Goal: Information Seeking & Learning: Learn about a topic

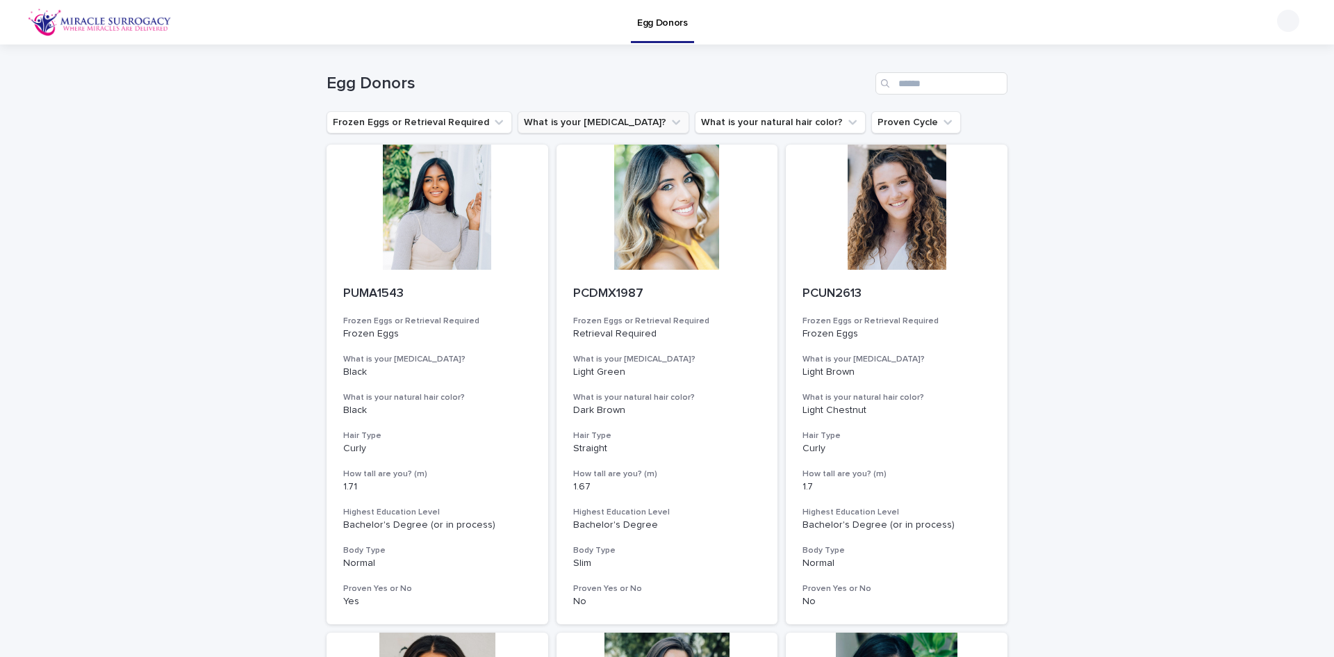
click at [669, 122] on icon "What is your eye color?" at bounding box center [676, 122] width 14 height 14
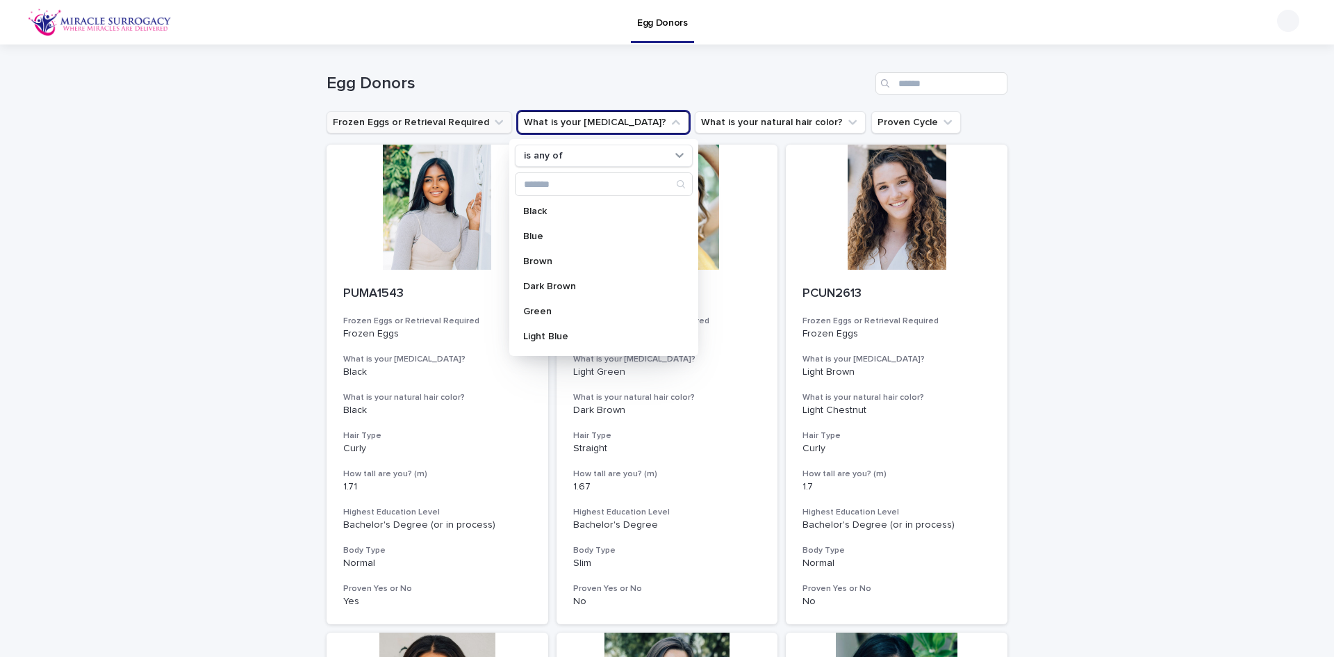
click at [492, 117] on icon "Frozen Eggs or Retrieval Required" at bounding box center [499, 122] width 14 height 14
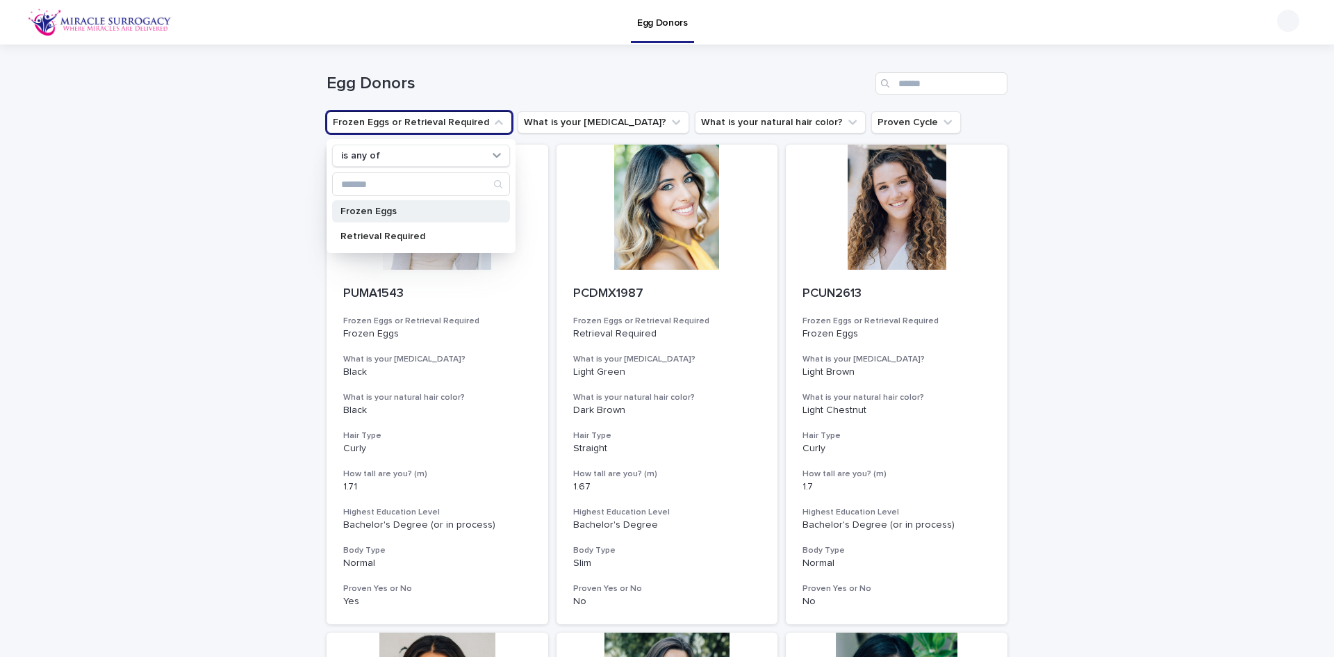
click at [438, 213] on p "Frozen Eggs" at bounding box center [413, 211] width 147 height 10
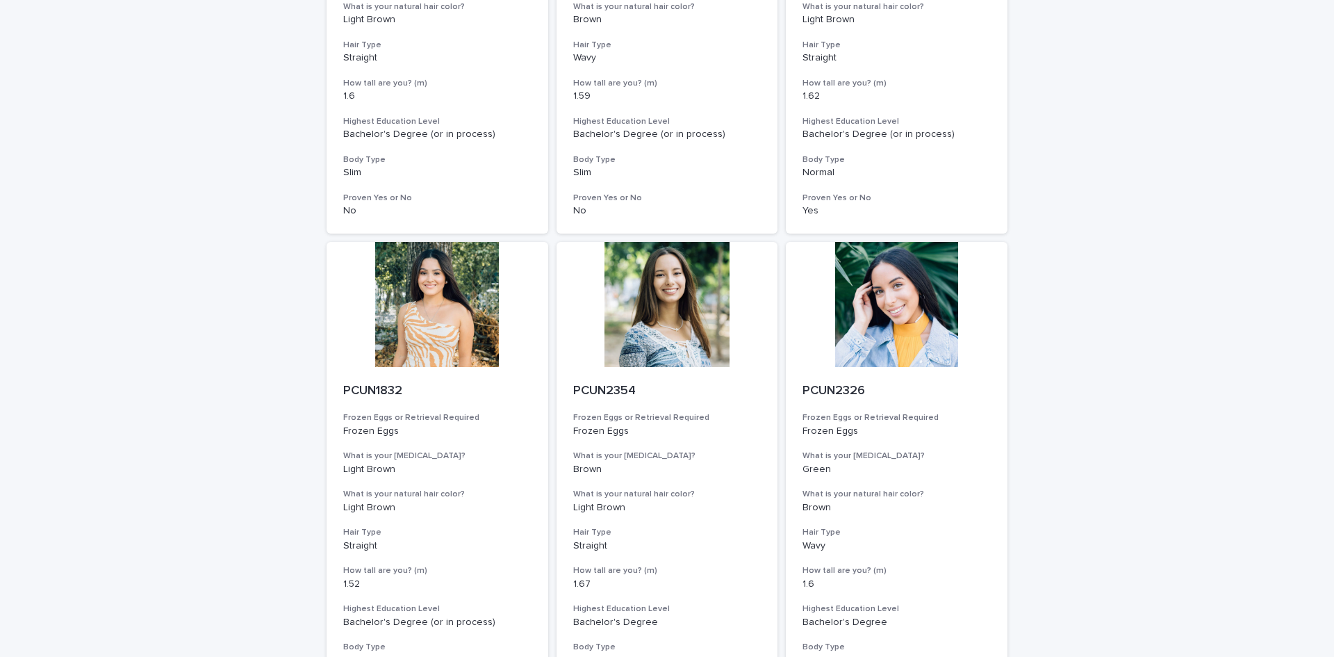
scroll to position [1529, 0]
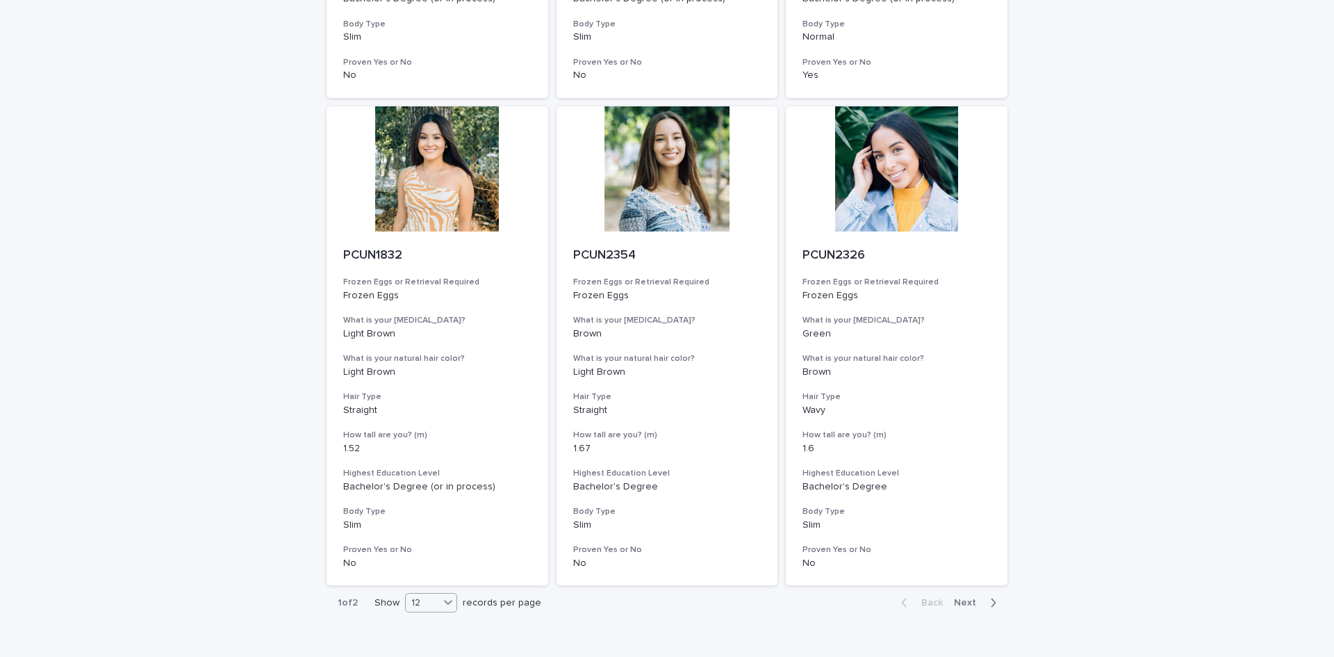
click at [449, 604] on icon at bounding box center [448, 602] width 14 height 14
click at [427, 586] on div "36" at bounding box center [427, 583] width 51 height 17
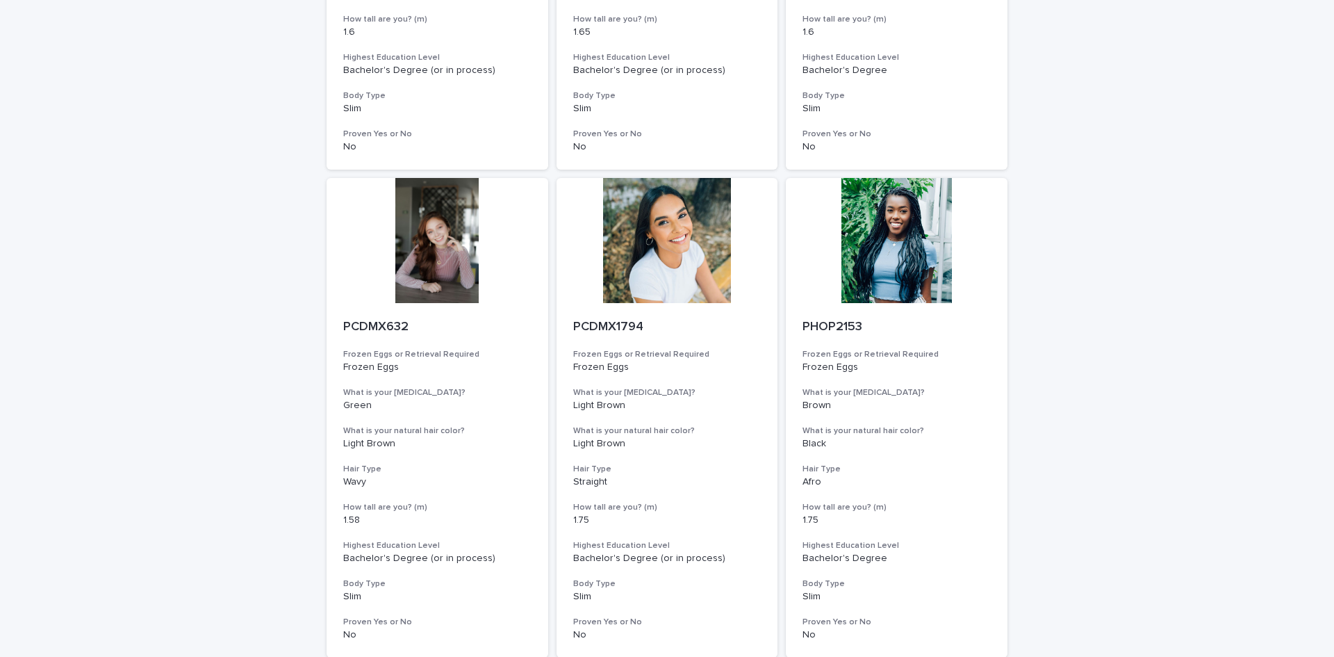
scroll to position [2501, 0]
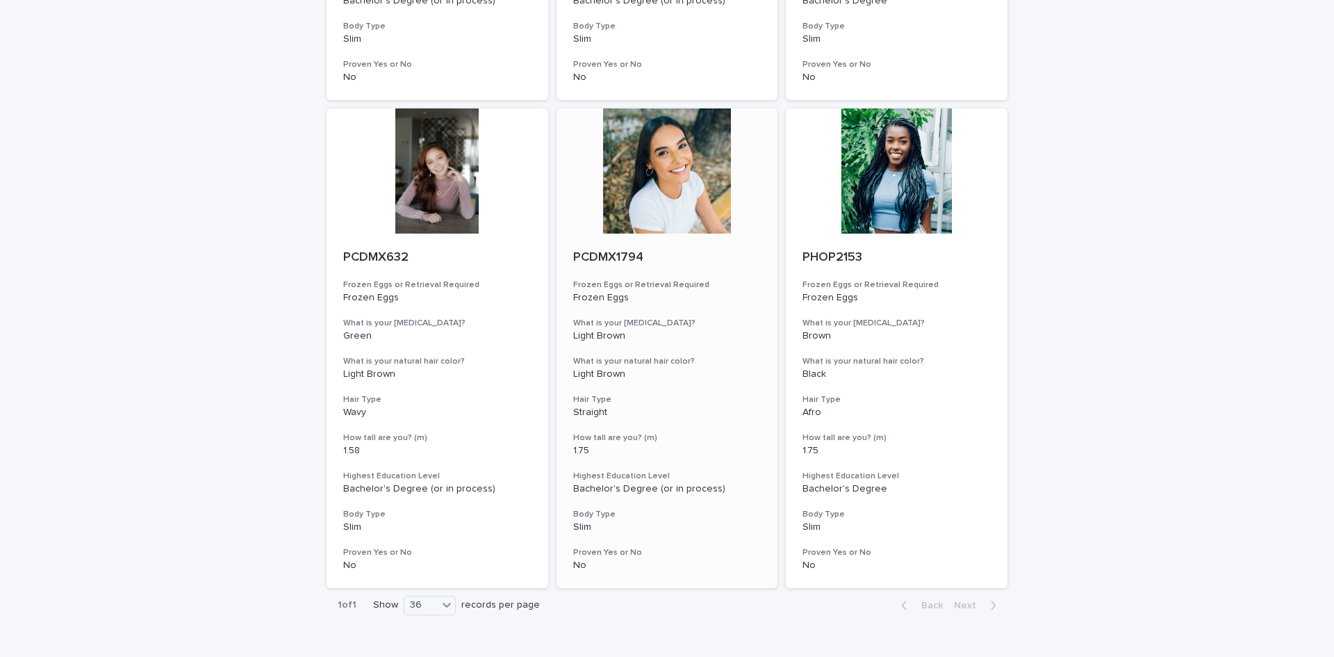
click at [699, 196] on div at bounding box center [668, 170] width 222 height 125
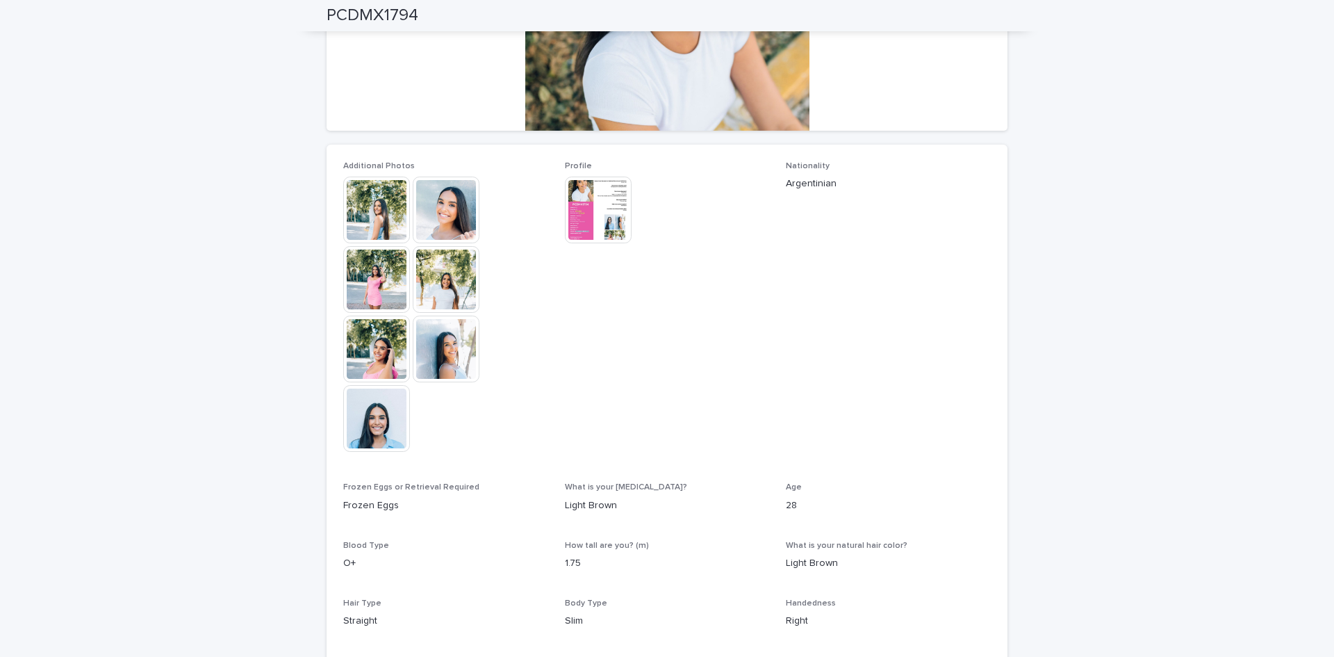
scroll to position [208, 0]
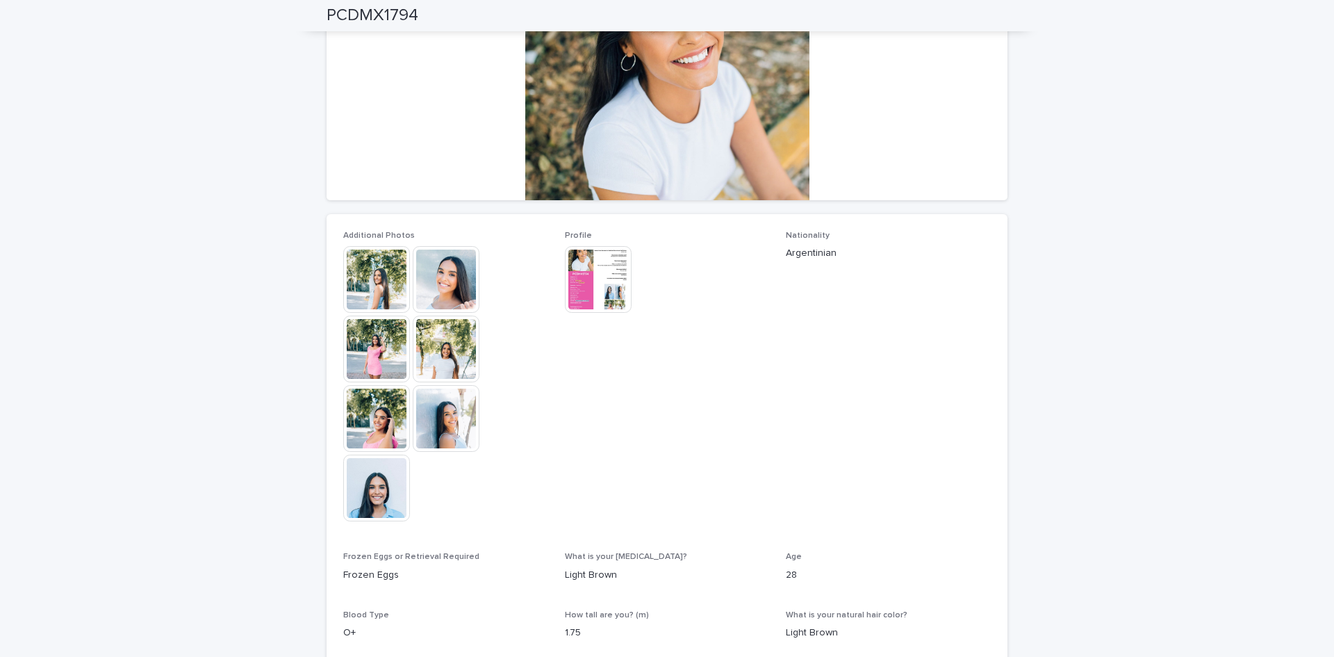
click at [380, 352] on img at bounding box center [376, 348] width 67 height 67
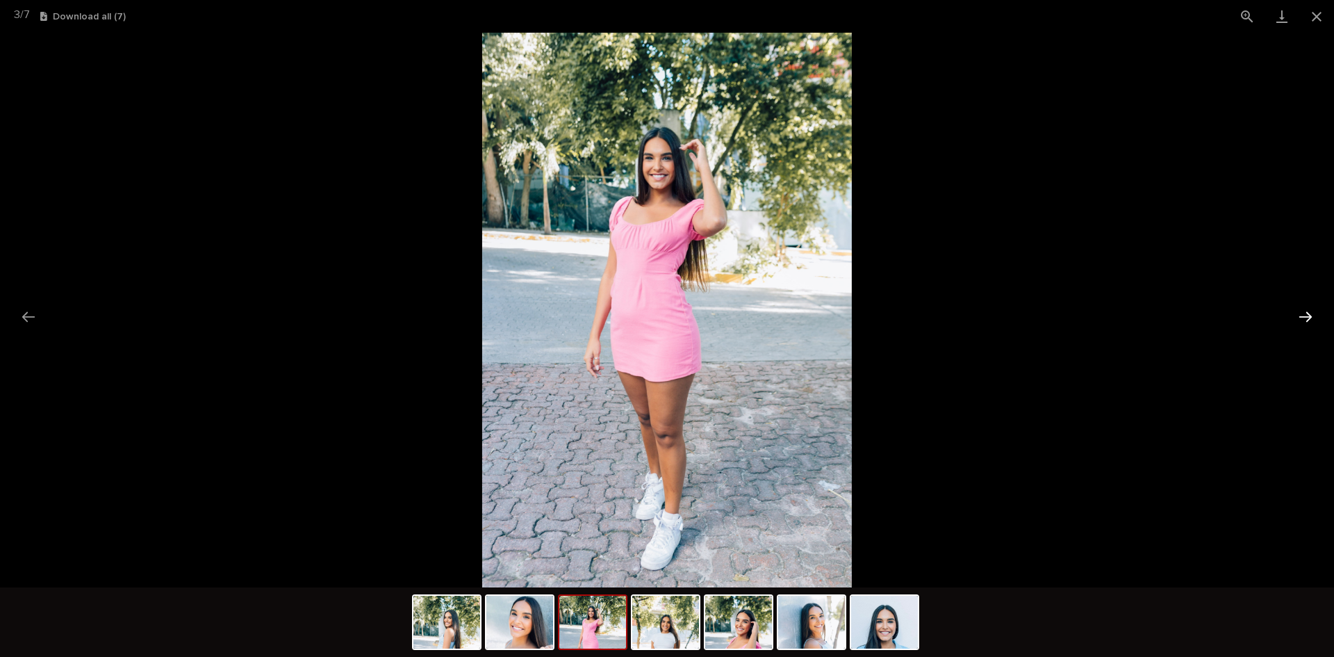
click at [1306, 309] on button "Next slide" at bounding box center [1305, 316] width 29 height 27
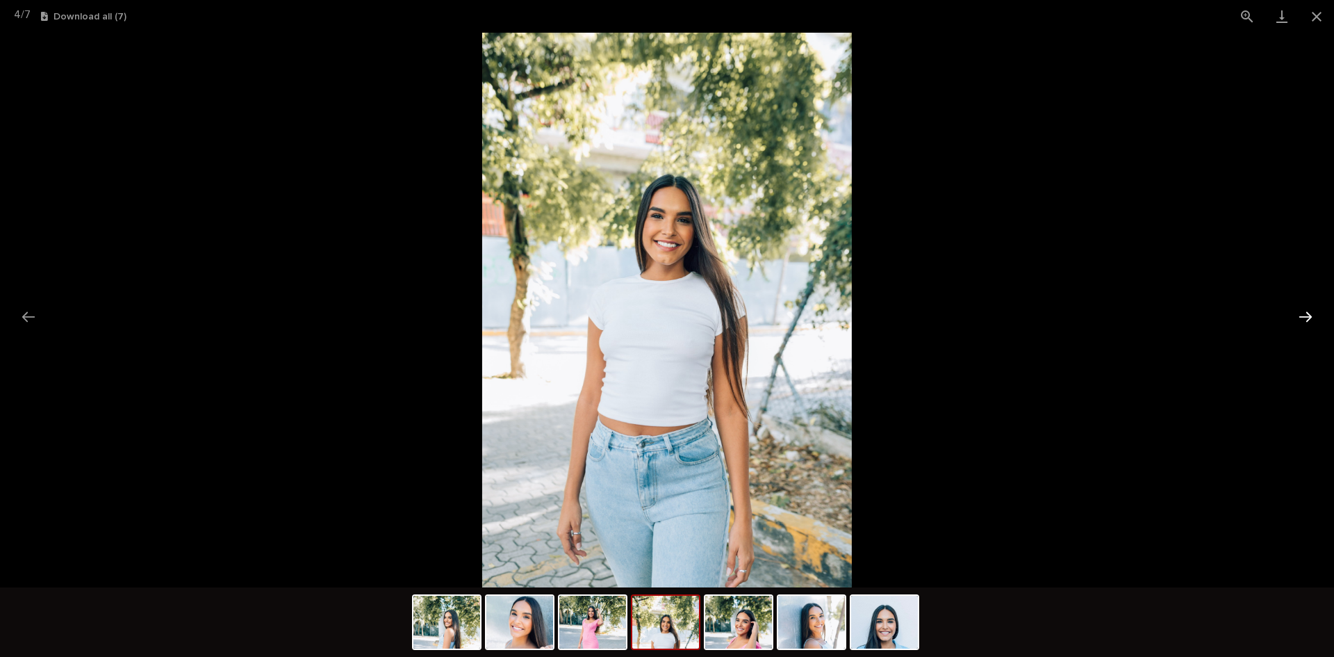
click at [1306, 309] on button "Next slide" at bounding box center [1305, 316] width 29 height 27
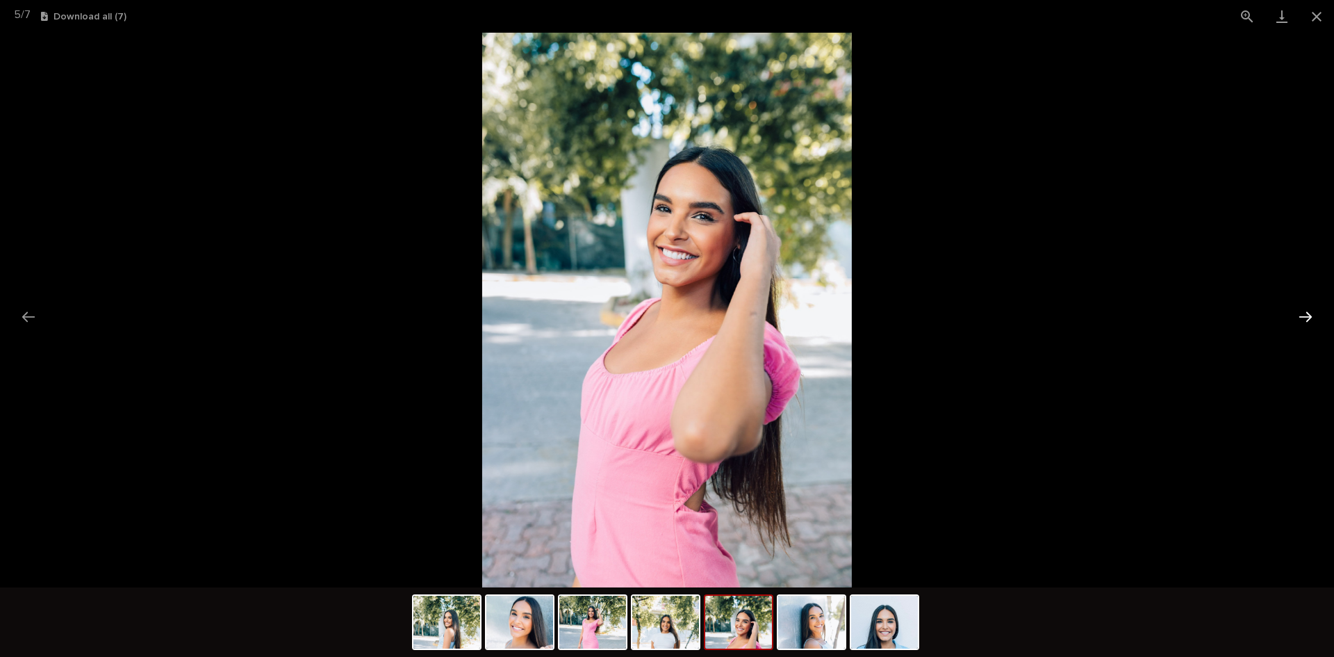
click at [1306, 309] on button "Next slide" at bounding box center [1305, 316] width 29 height 27
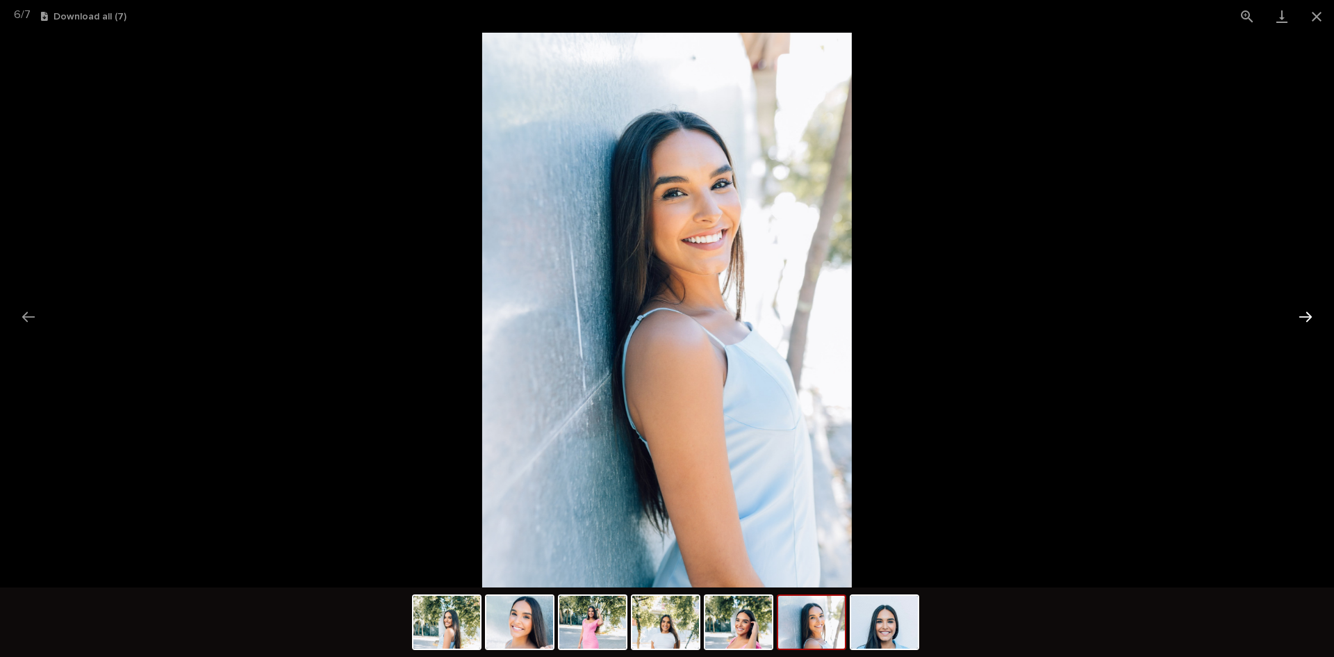
click at [1306, 309] on button "Next slide" at bounding box center [1305, 316] width 29 height 27
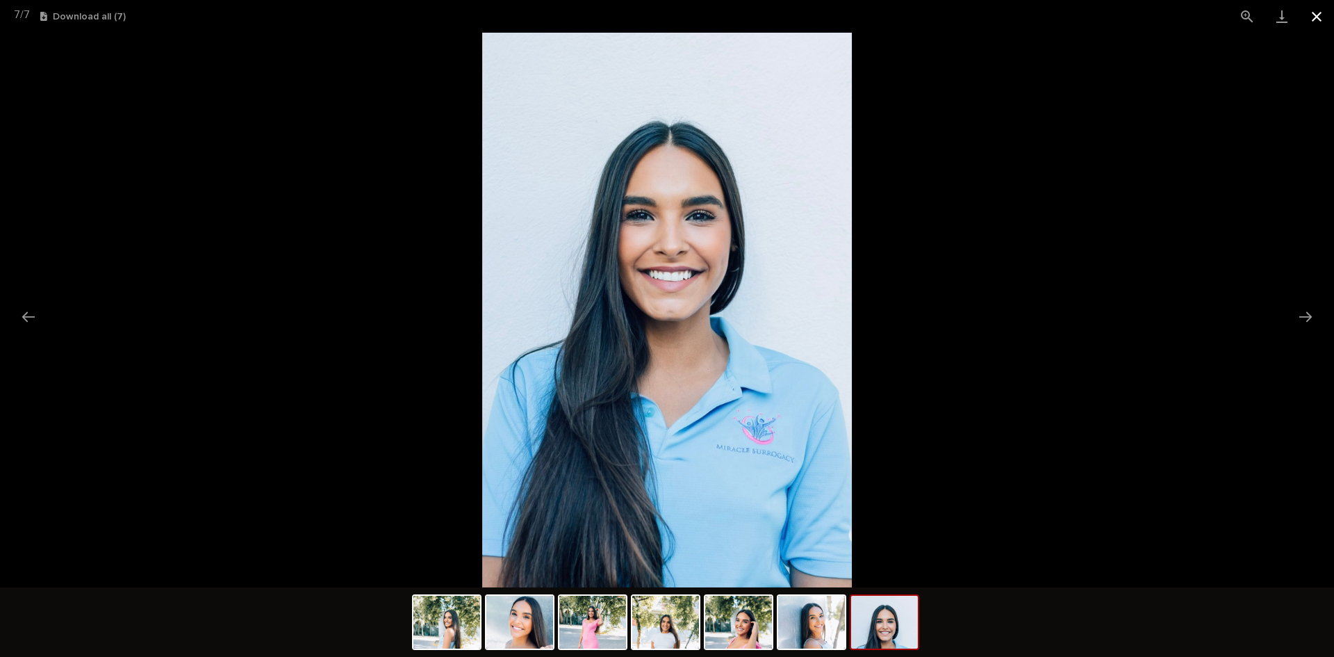
click at [1319, 13] on button "Close gallery" at bounding box center [1316, 16] width 35 height 33
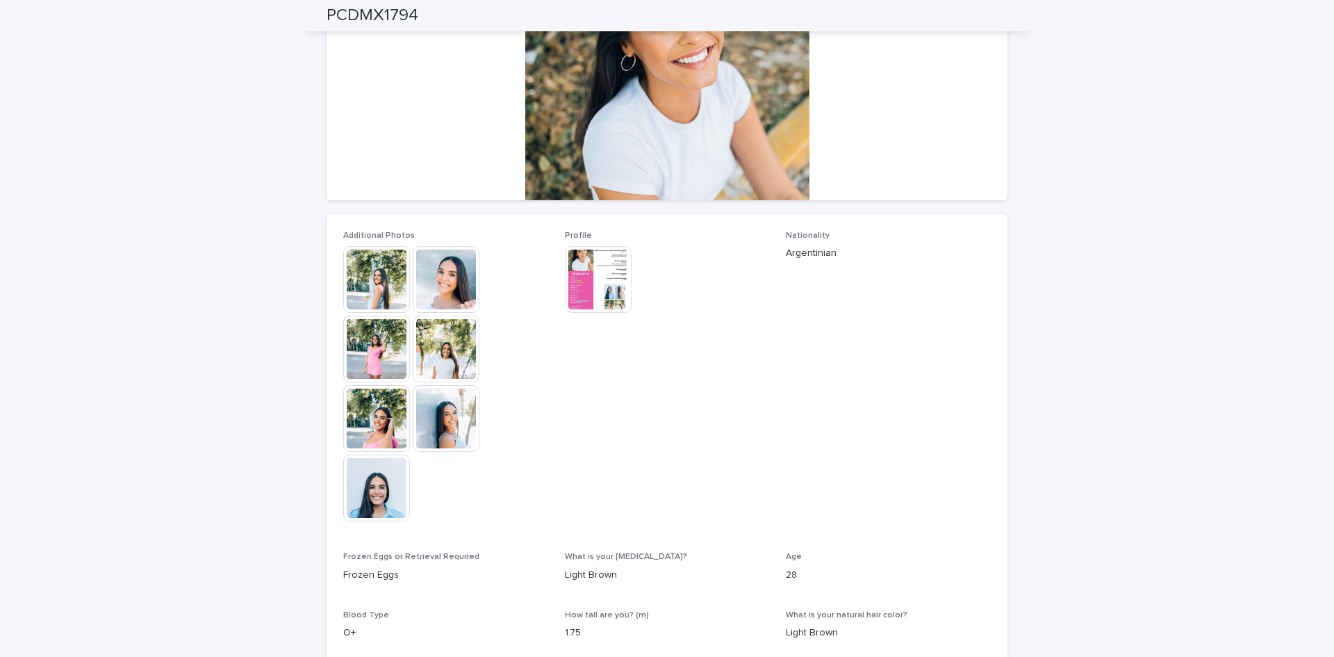
click at [579, 259] on img at bounding box center [598, 279] width 67 height 67
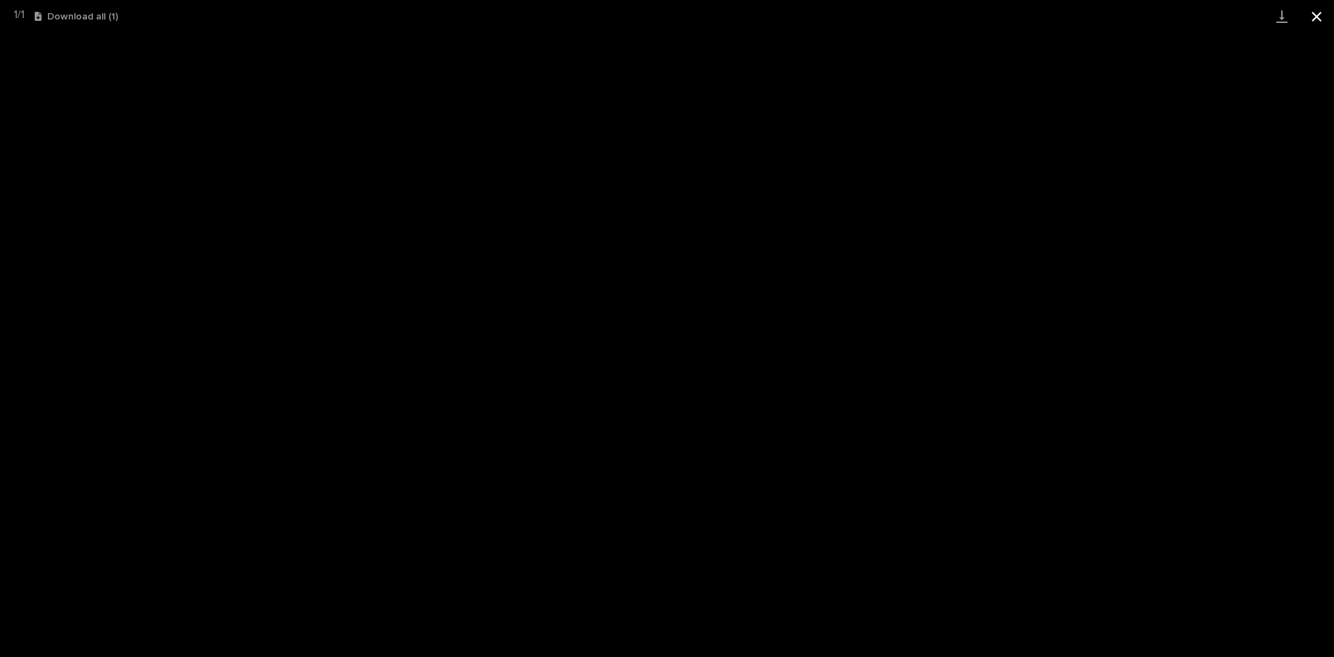
click at [1323, 13] on button "Close gallery" at bounding box center [1316, 16] width 35 height 33
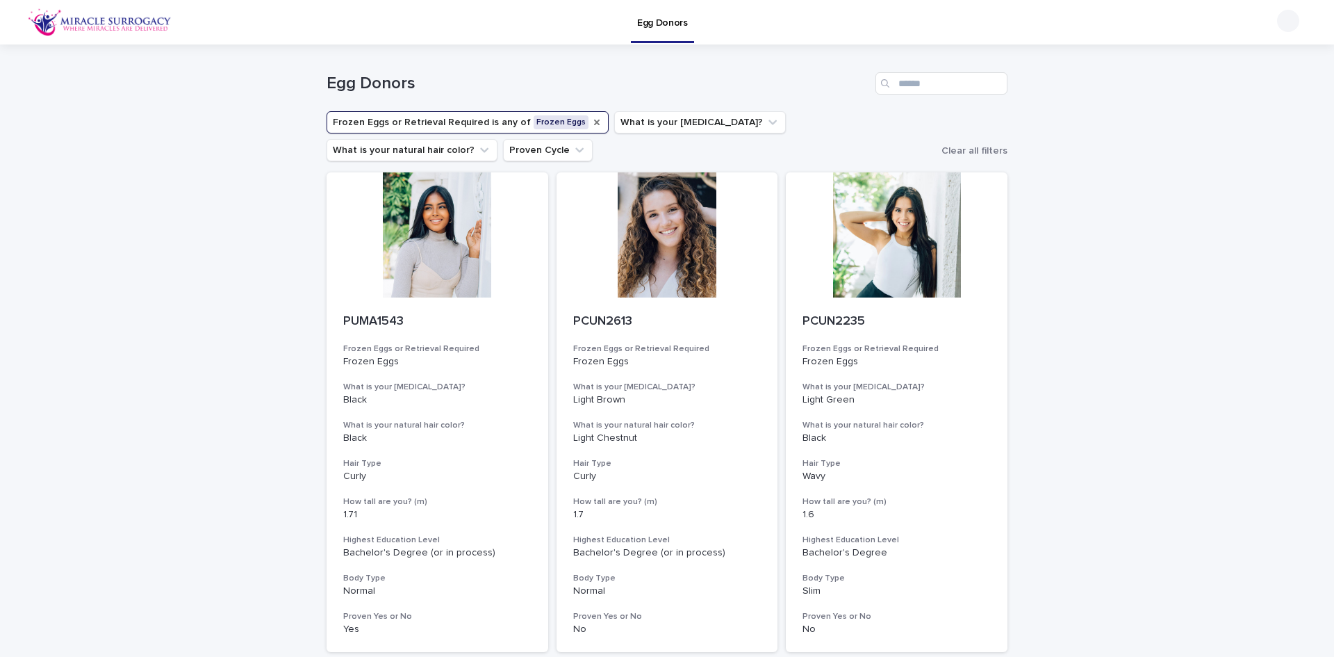
click at [594, 120] on icon "Frozen Eggs or Retrieval Required" at bounding box center [597, 123] width 6 height 6
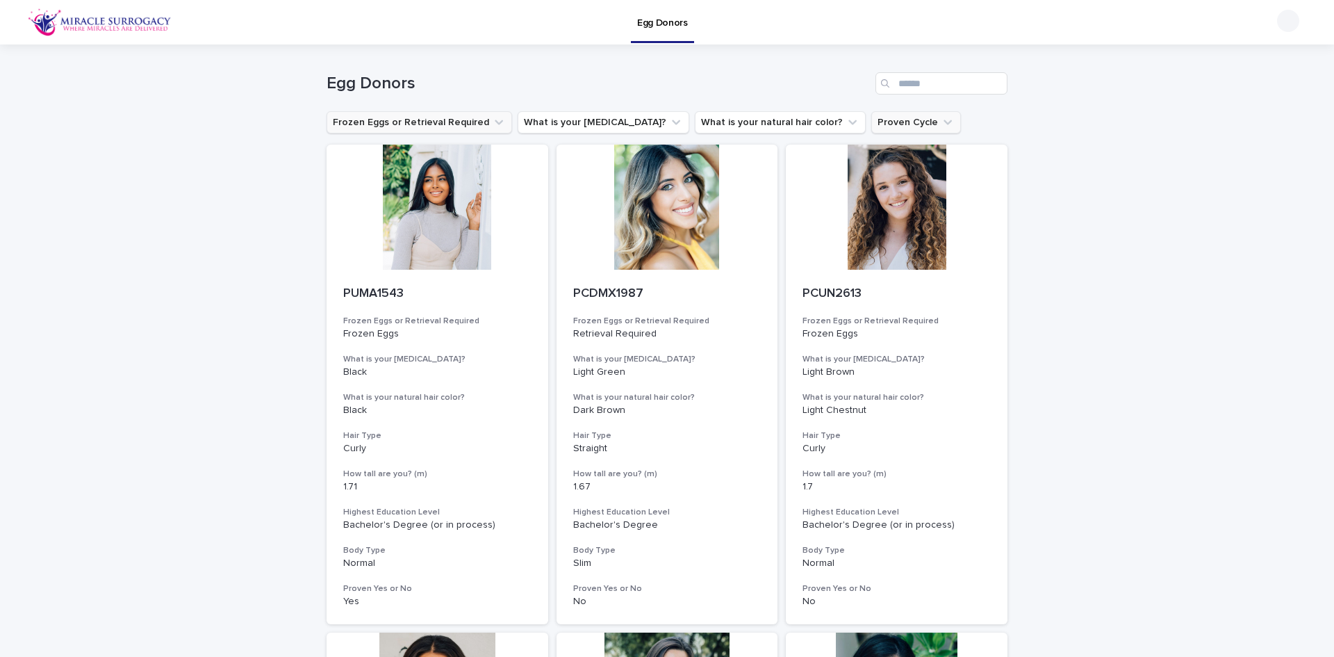
click at [941, 121] on icon "Proven Cycle" at bounding box center [948, 122] width 14 height 14
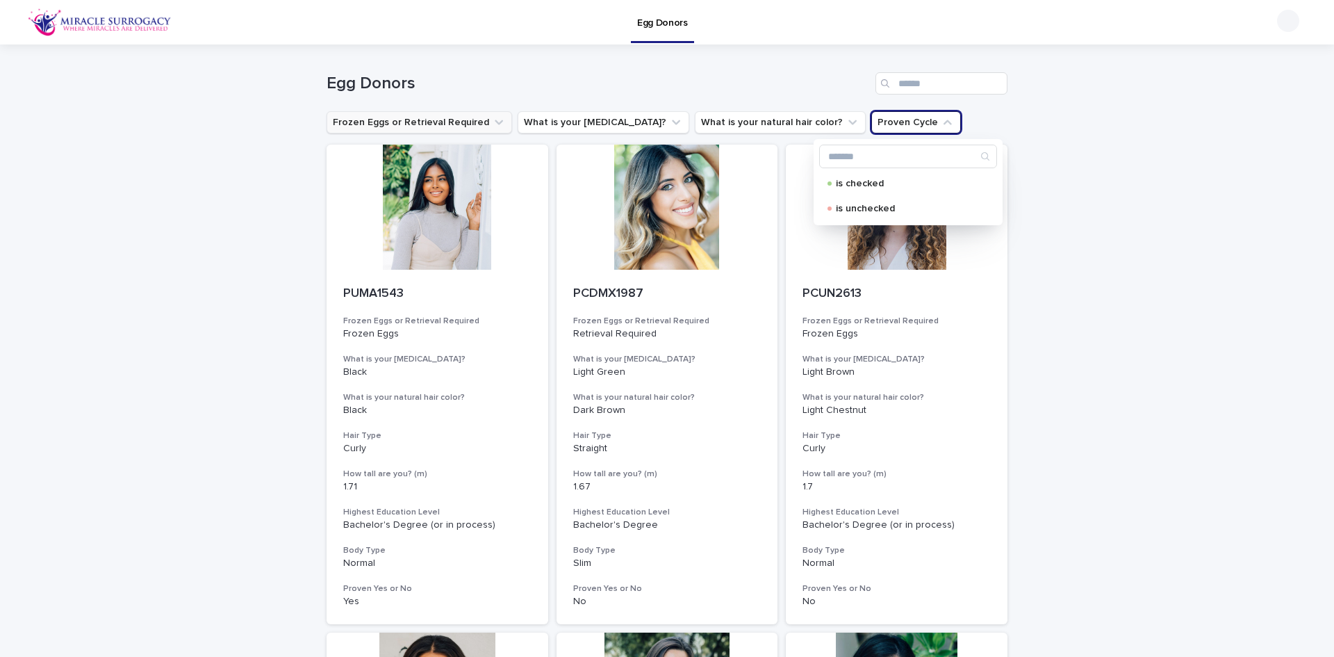
click at [941, 120] on icon "Proven Cycle" at bounding box center [948, 122] width 14 height 14
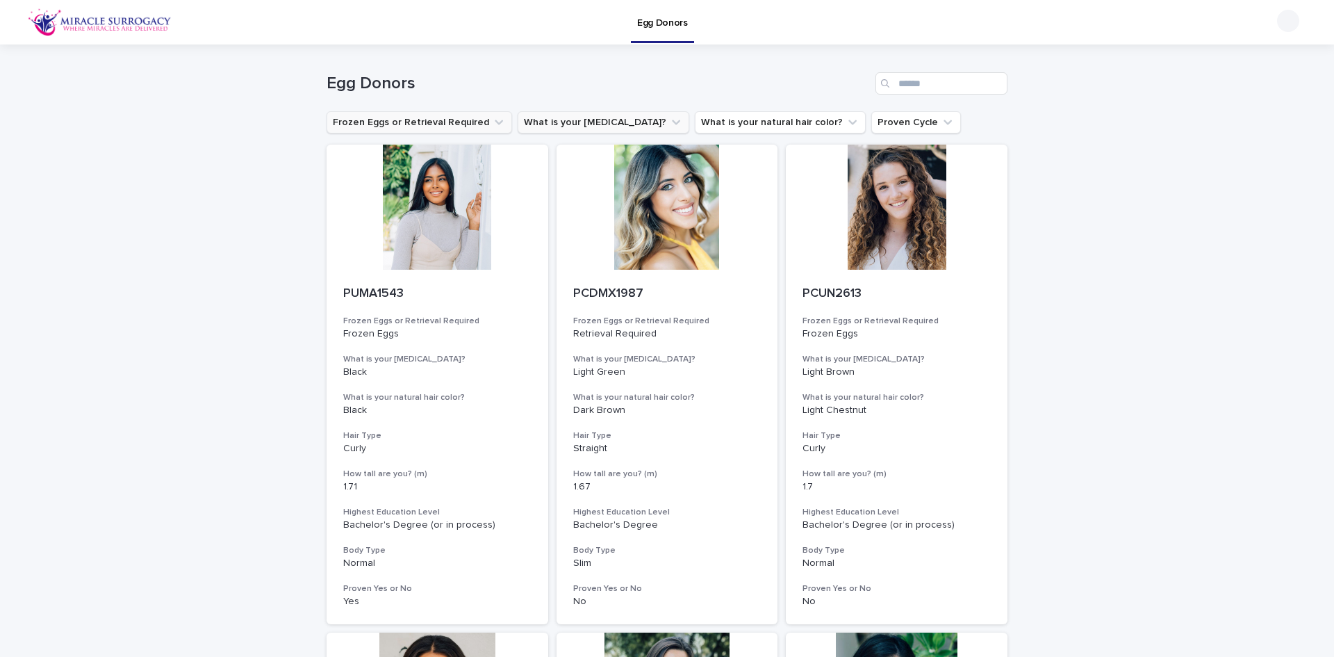
click at [669, 117] on icon "What is your eye color?" at bounding box center [676, 122] width 14 height 14
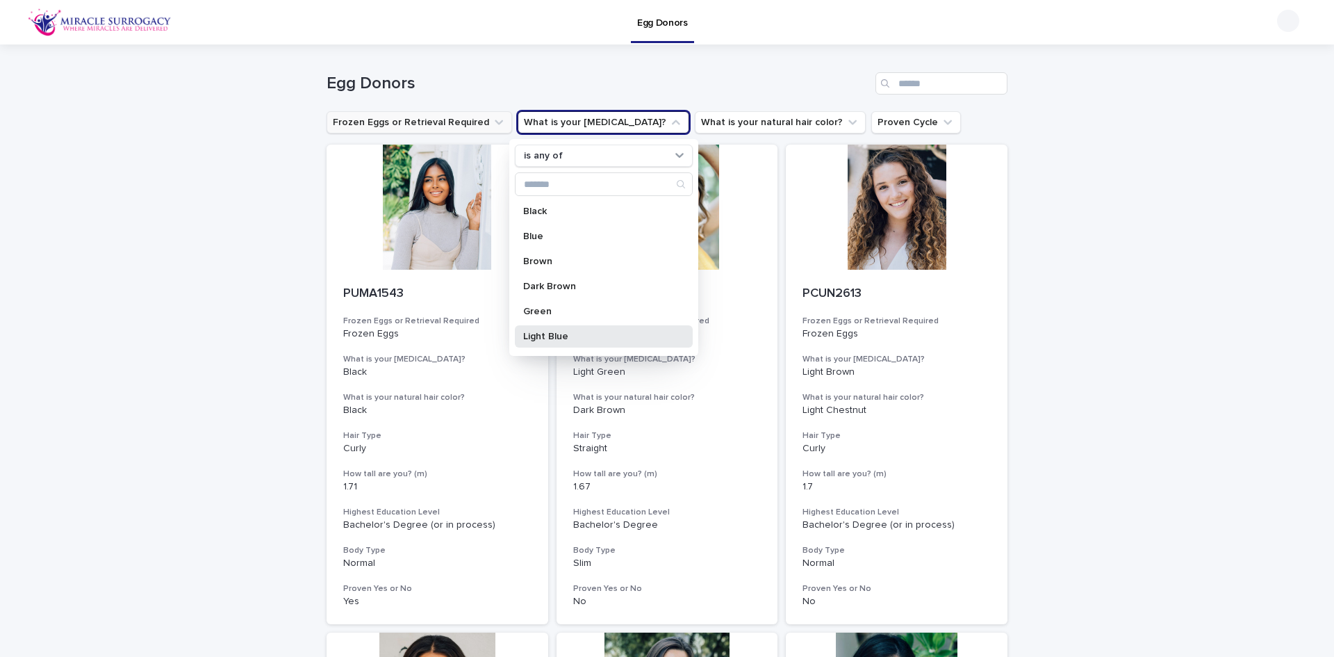
click at [600, 341] on div "Light Blue" at bounding box center [604, 336] width 178 height 22
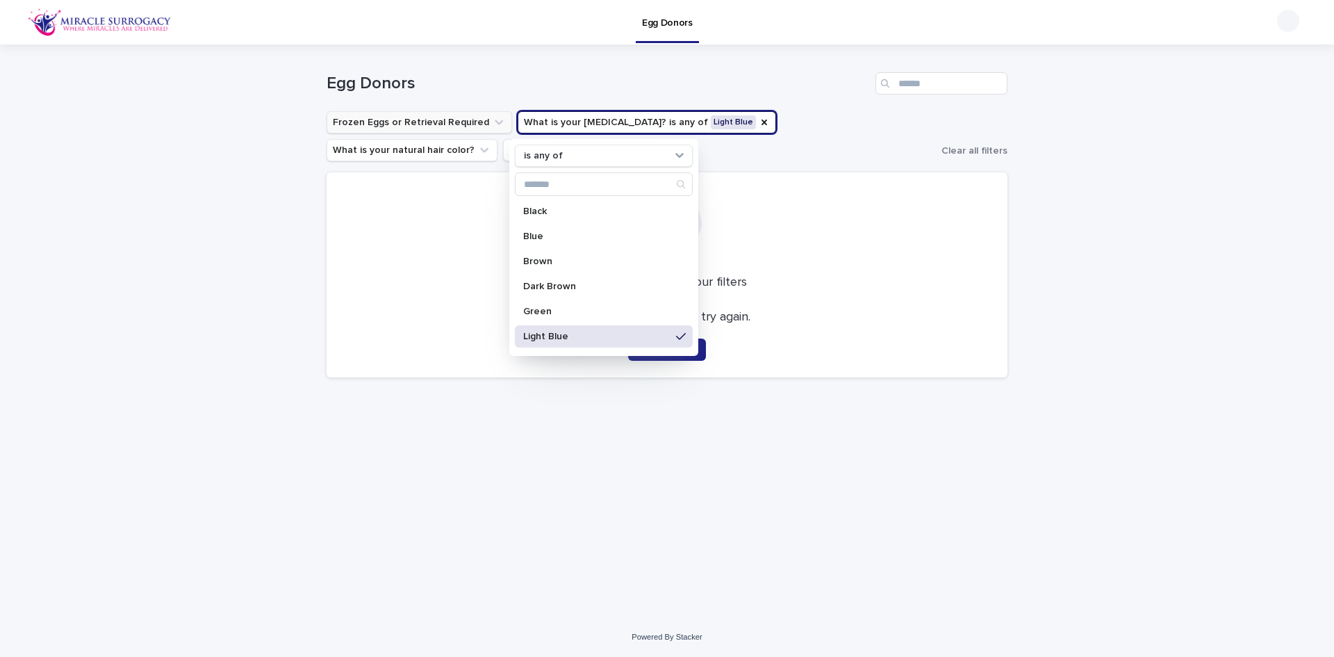
click at [650, 334] on p "Light Blue" at bounding box center [596, 336] width 147 height 10
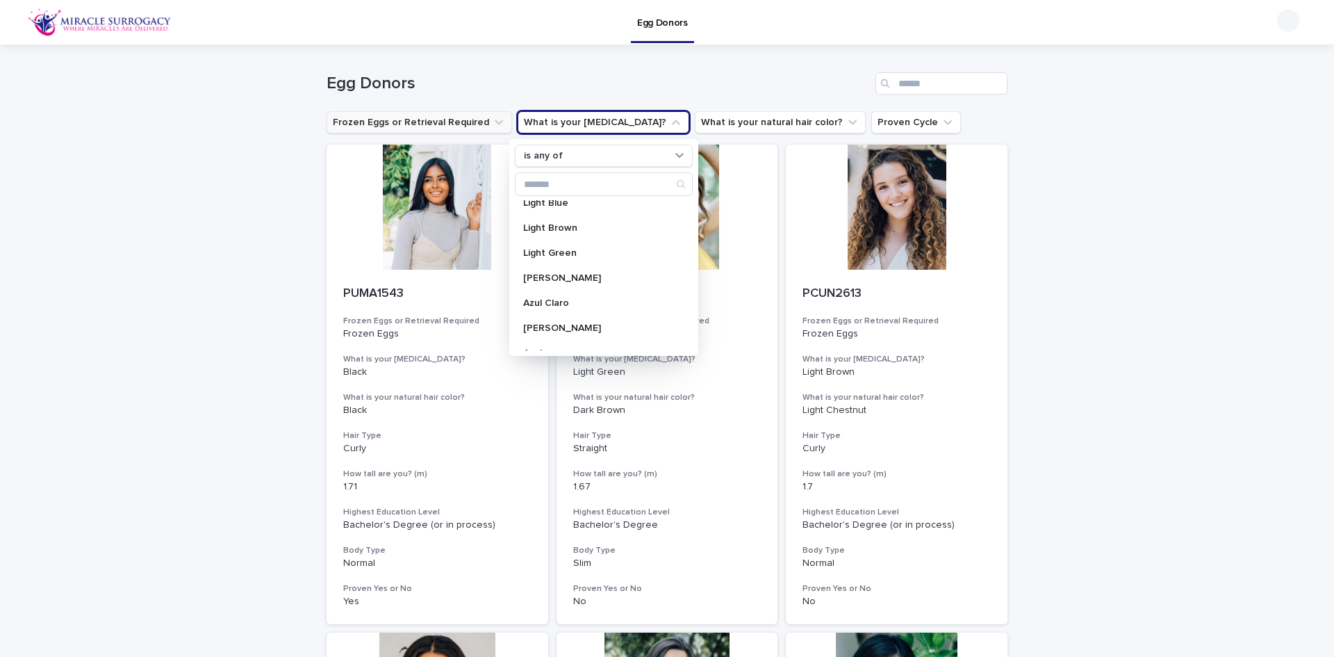
scroll to position [139, 0]
click at [552, 241] on div "Light Green" at bounding box center [604, 247] width 178 height 22
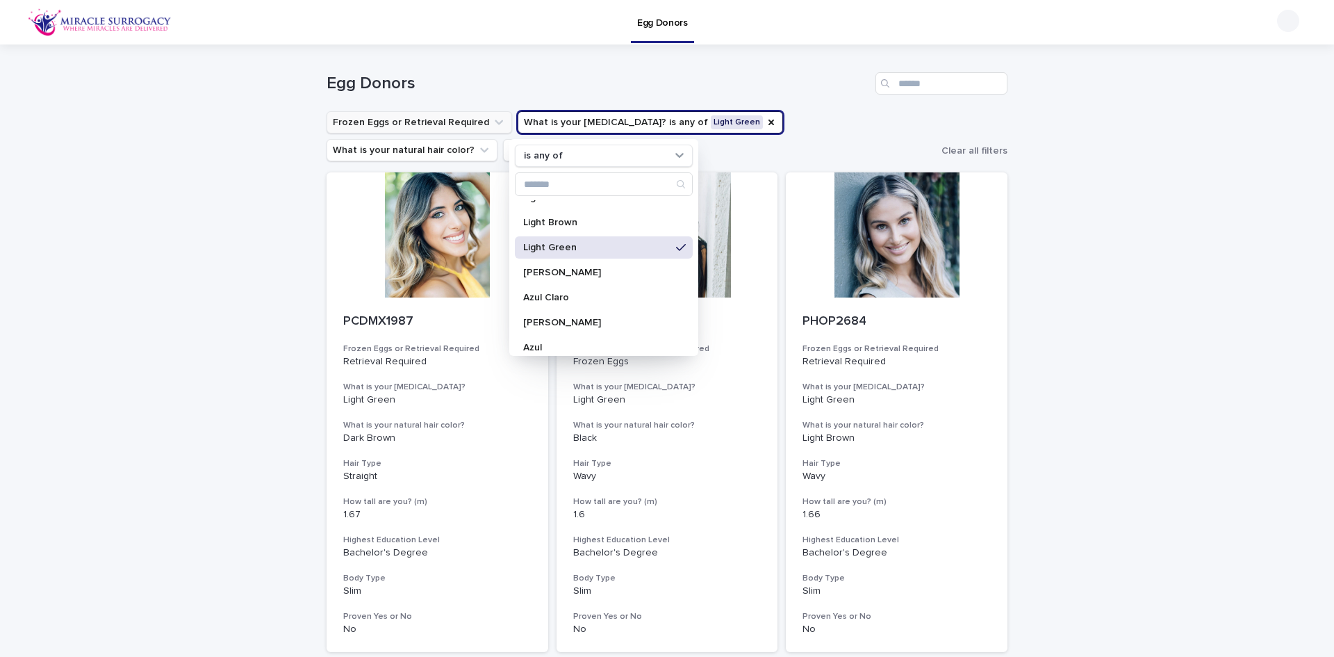
click at [1136, 254] on div "Loading... Saving… Loading... Saving… Egg Donors Frozen Eggs or Retrieval Requi…" at bounding box center [667, 643] width 1334 height 1199
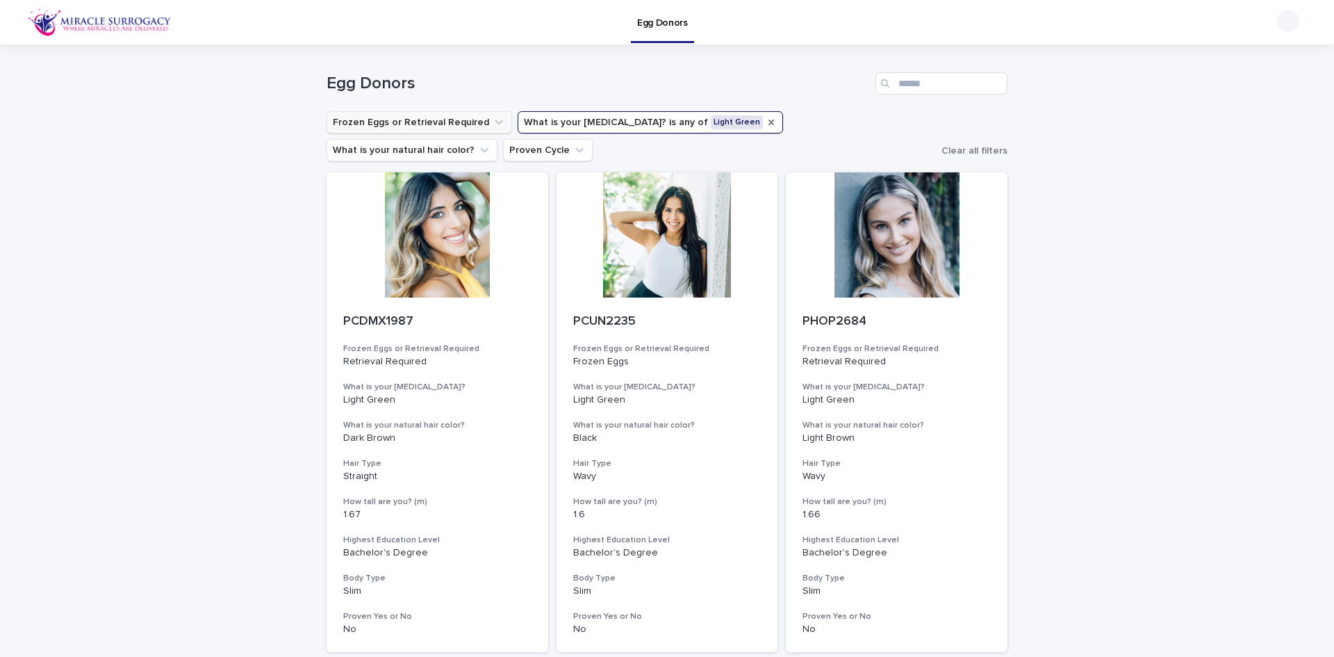
click at [766, 123] on icon "What is your eye color?" at bounding box center [771, 122] width 11 height 11
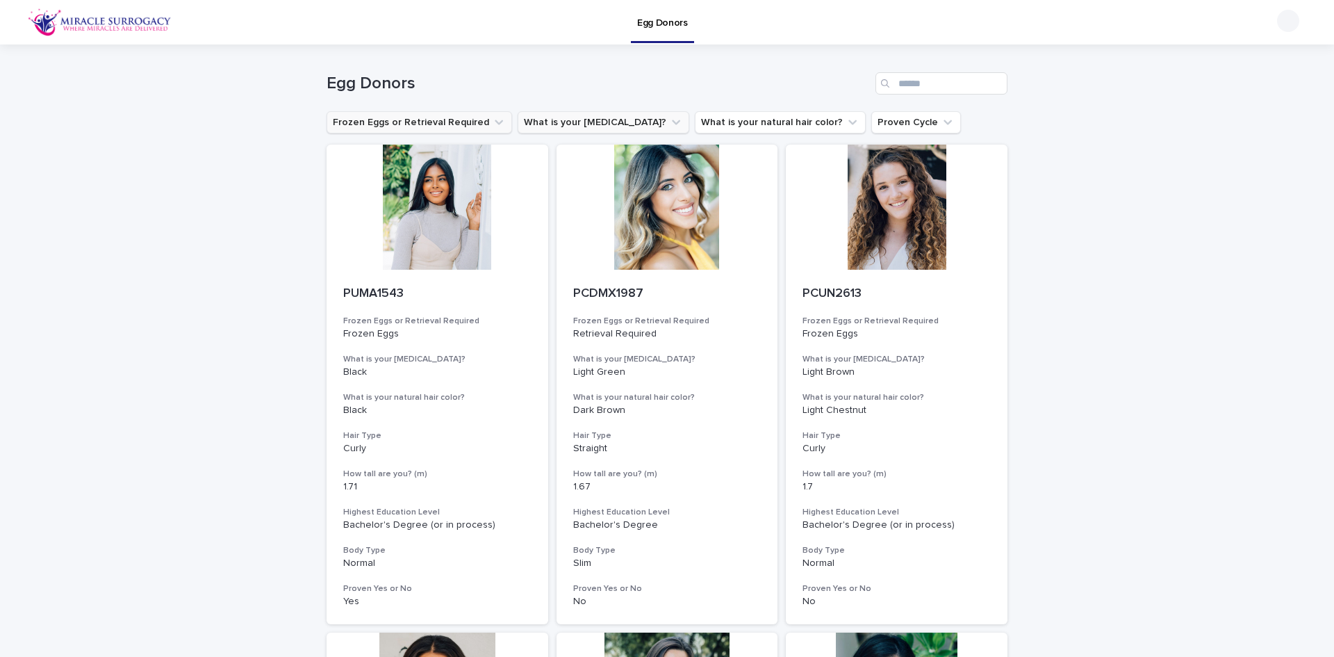
click at [669, 120] on icon "What is your eye color?" at bounding box center [676, 122] width 14 height 14
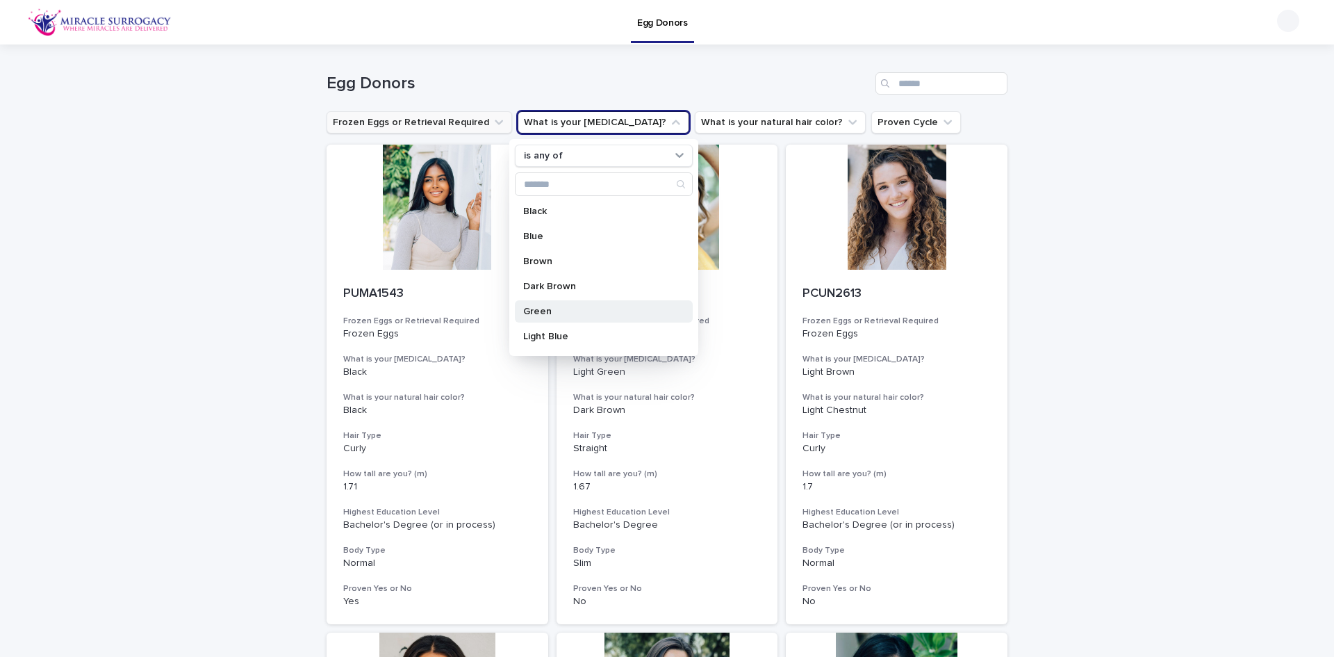
click at [580, 313] on p "Green" at bounding box center [596, 311] width 147 height 10
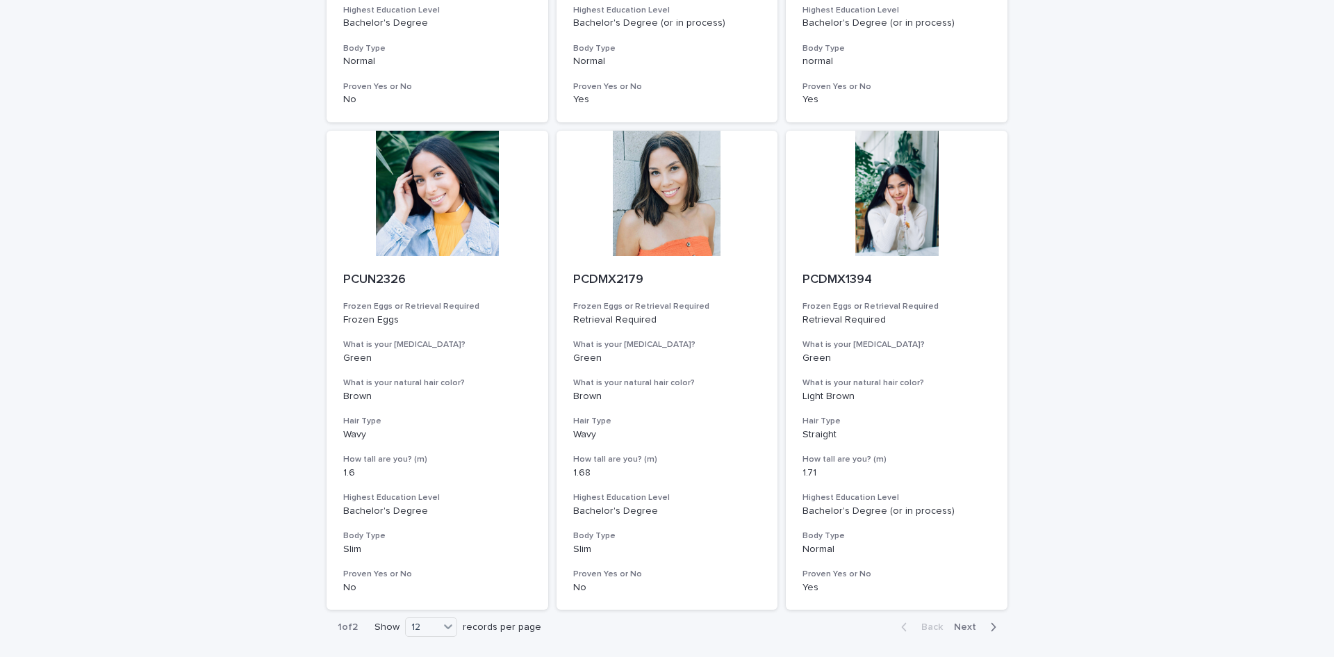
scroll to position [1529, 0]
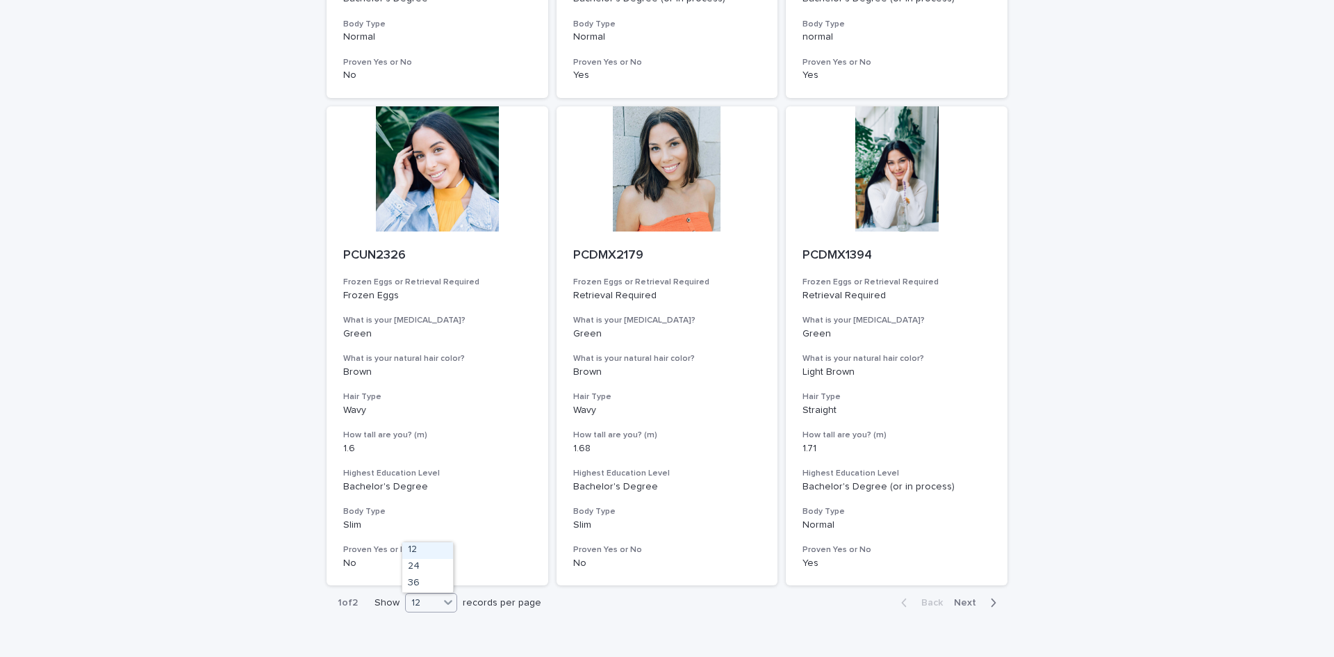
click at [443, 603] on icon at bounding box center [448, 602] width 14 height 14
click at [426, 581] on div "36" at bounding box center [427, 583] width 51 height 17
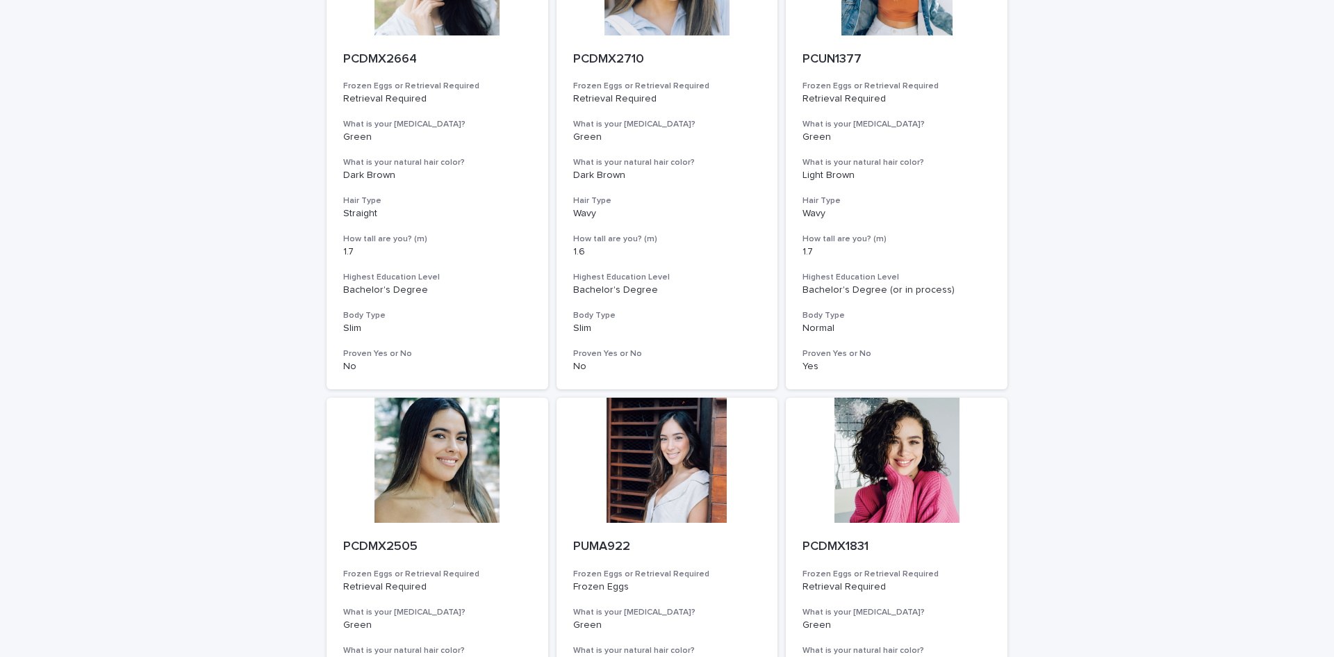
scroll to position [556, 0]
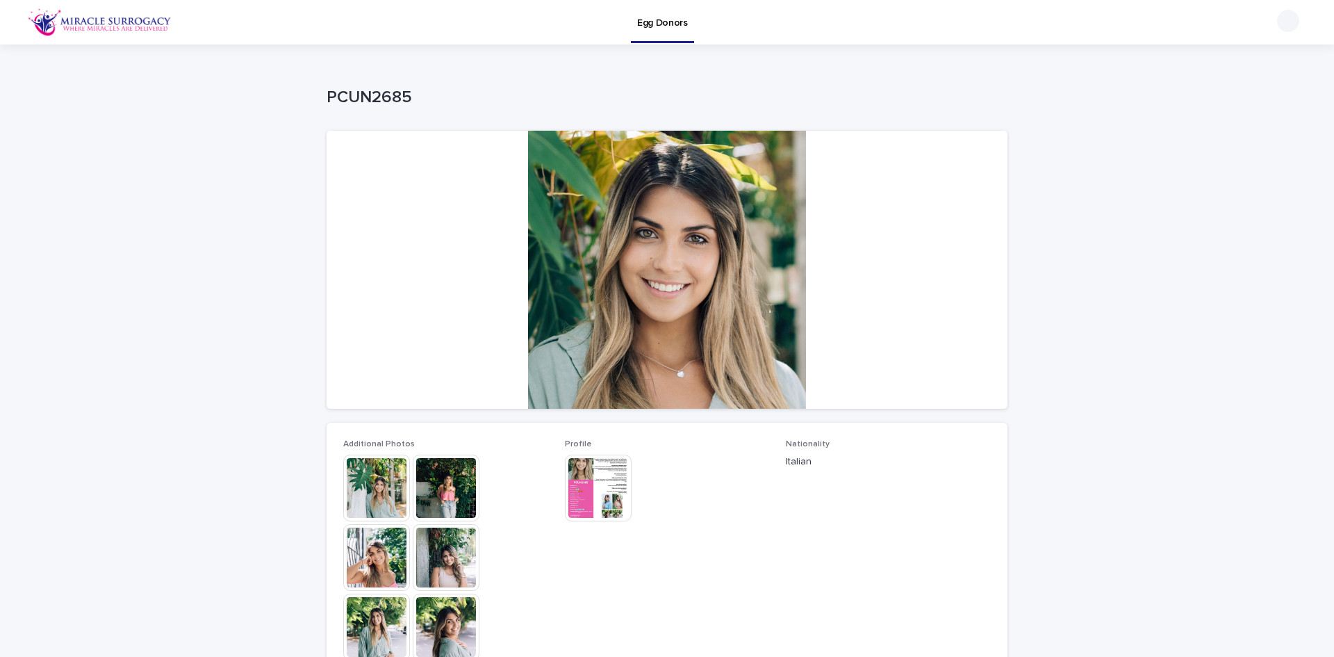
click at [364, 482] on img at bounding box center [376, 487] width 67 height 67
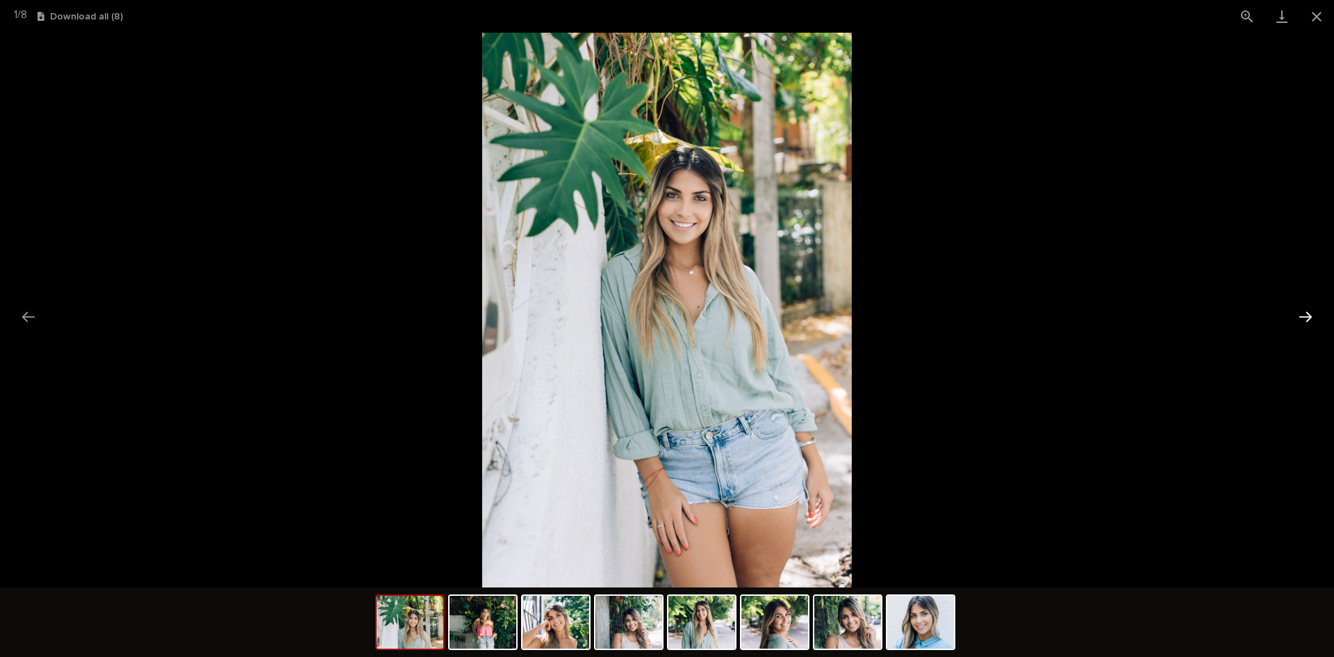
click at [1306, 311] on button "Next slide" at bounding box center [1305, 316] width 29 height 27
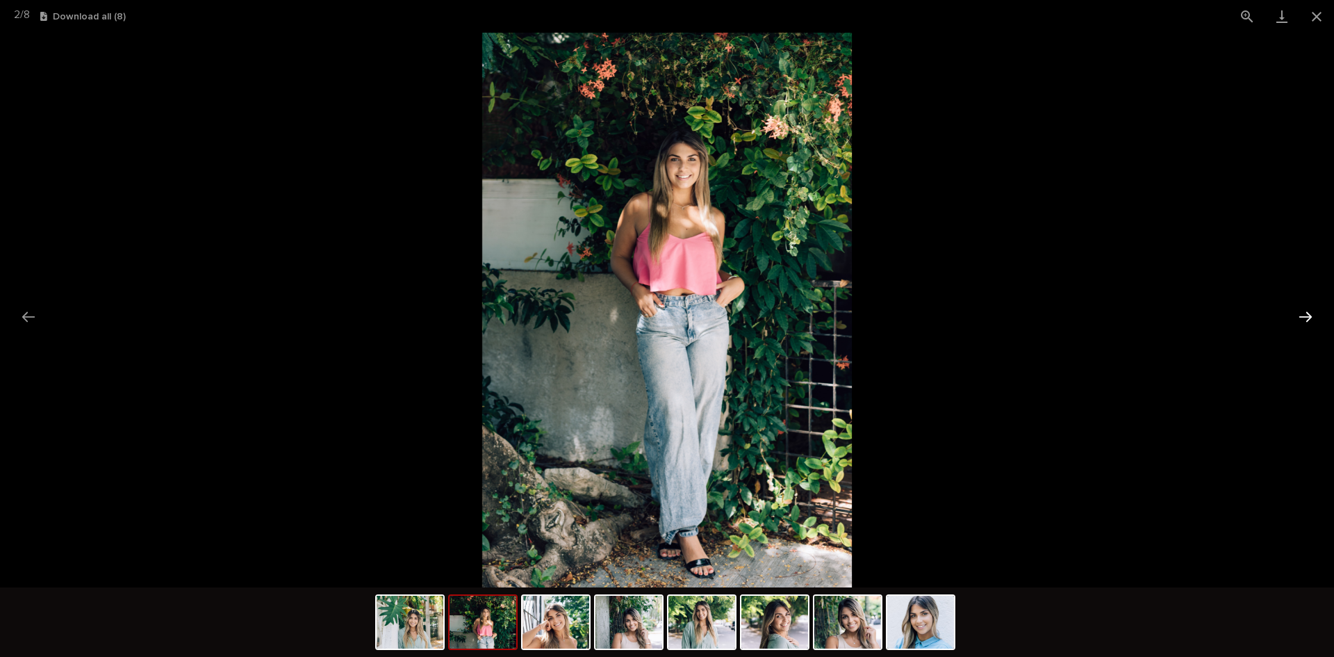
click at [1306, 311] on button "Next slide" at bounding box center [1305, 316] width 29 height 27
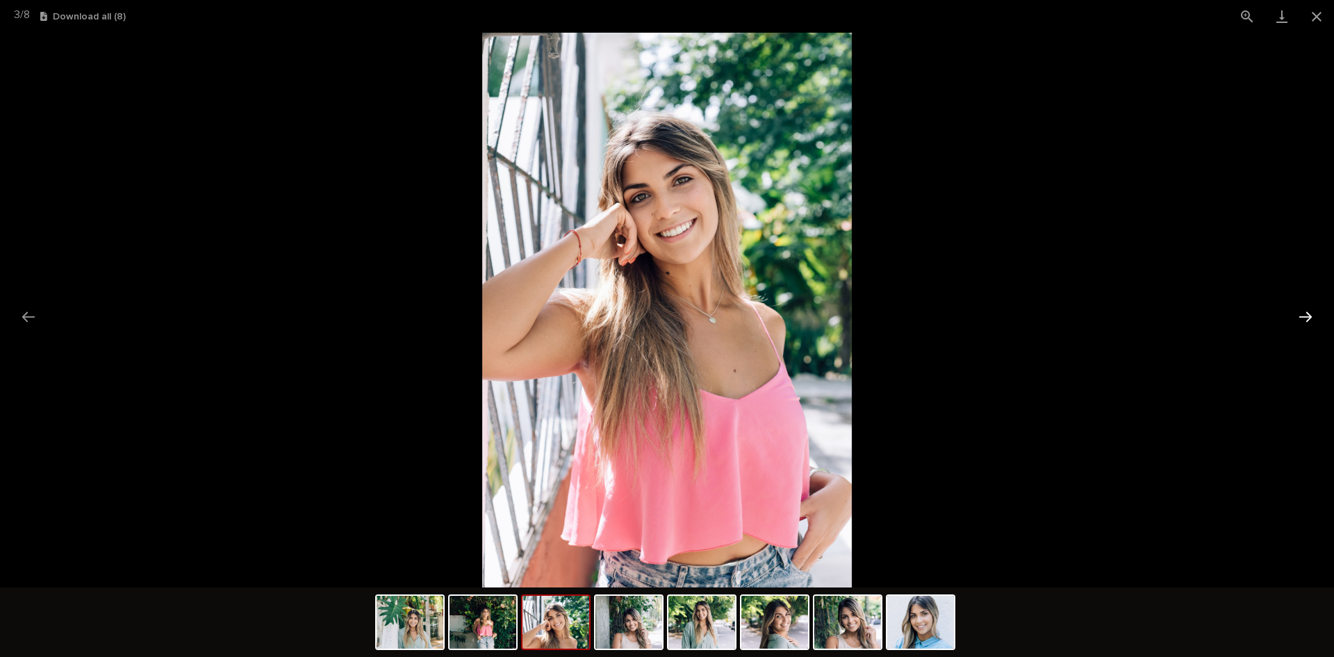
click at [1304, 311] on button "Next slide" at bounding box center [1305, 316] width 29 height 27
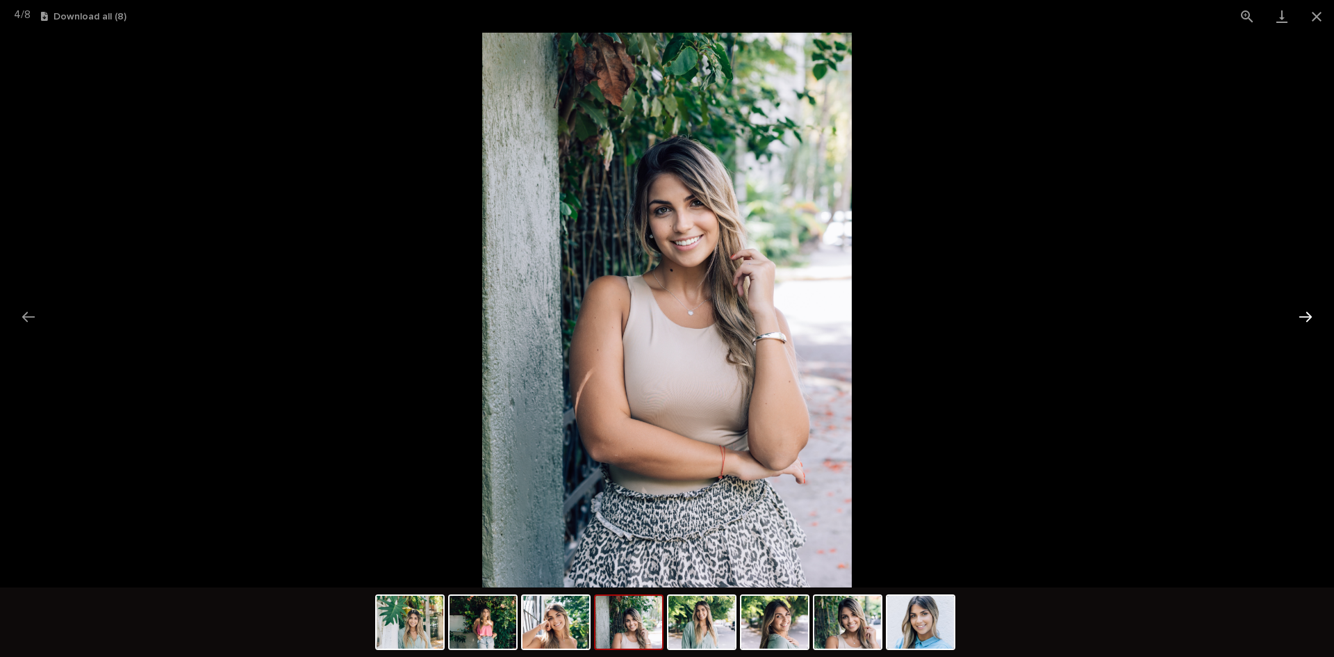
click at [1304, 311] on button "Next slide" at bounding box center [1305, 316] width 29 height 27
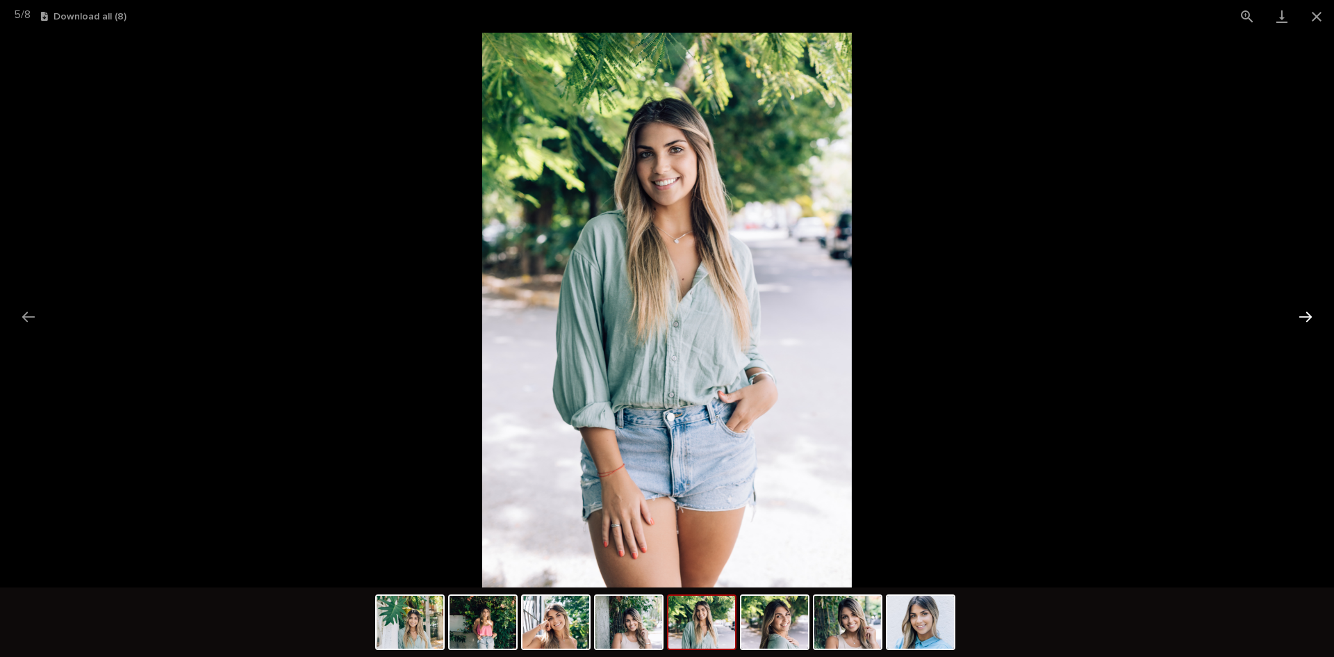
click at [1304, 311] on button "Next slide" at bounding box center [1305, 316] width 29 height 27
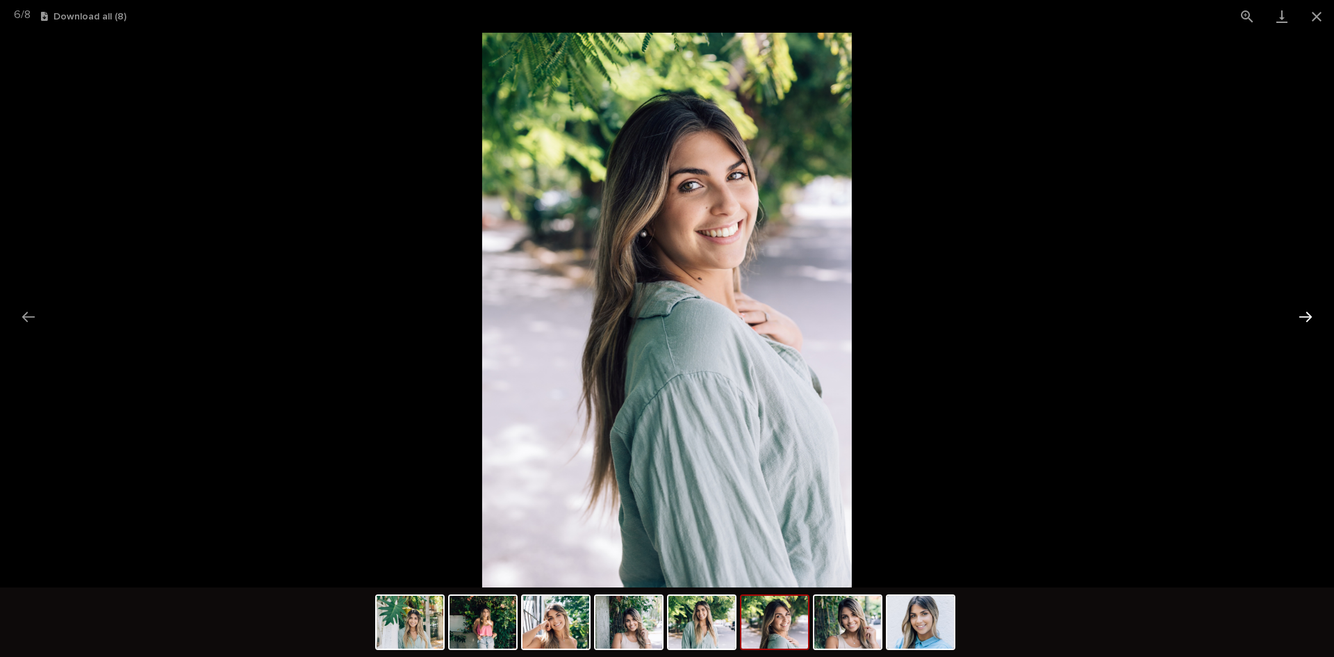
click at [1304, 311] on button "Next slide" at bounding box center [1305, 316] width 29 height 27
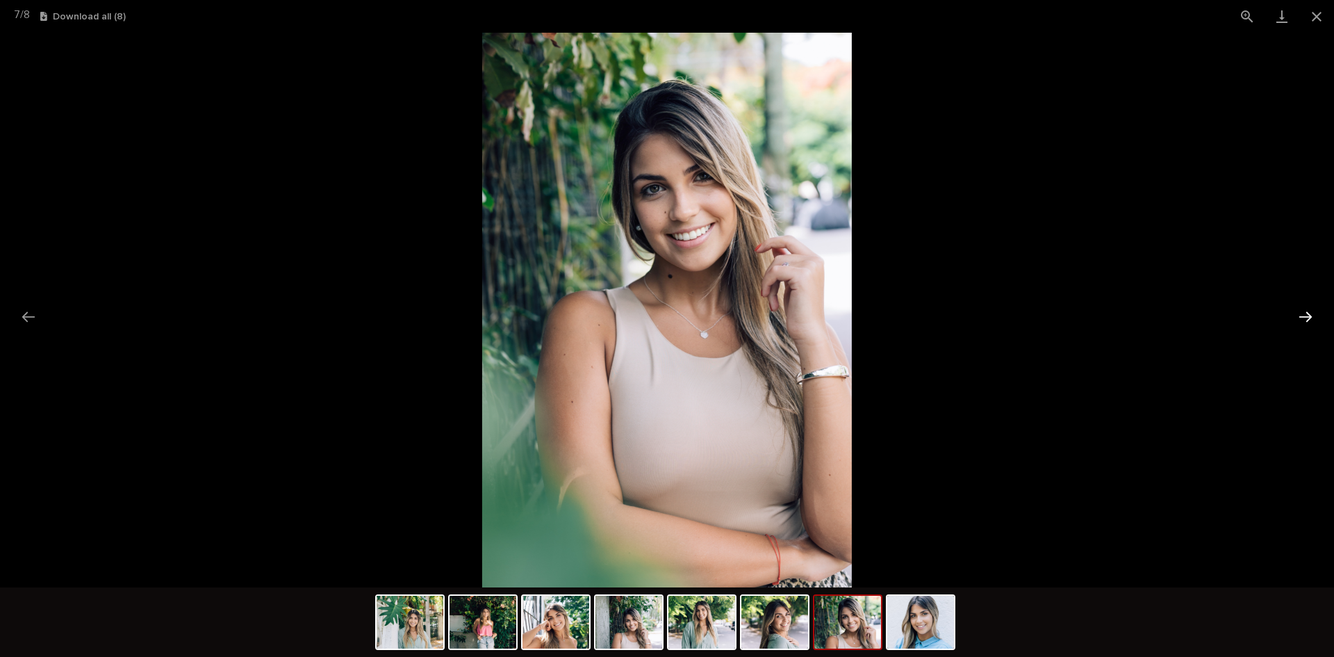
click at [1304, 311] on button "Next slide" at bounding box center [1305, 316] width 29 height 27
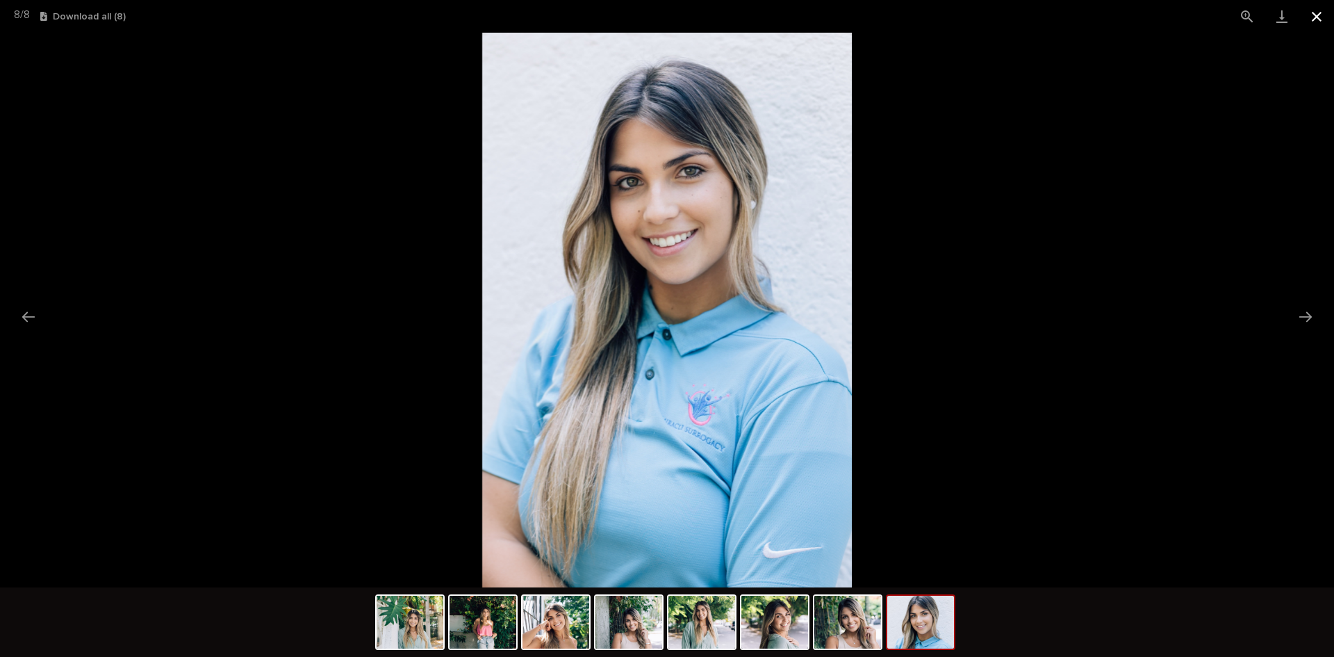
click at [1316, 15] on button "Close gallery" at bounding box center [1316, 16] width 35 height 33
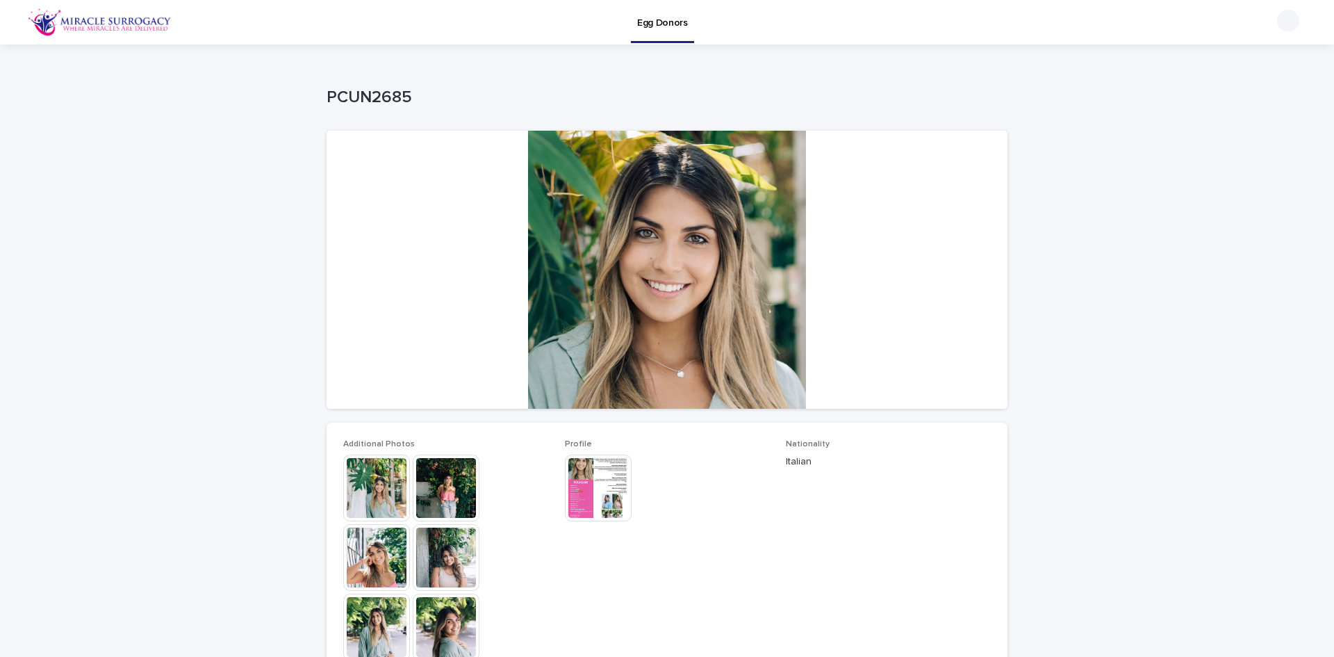
click at [604, 479] on img at bounding box center [598, 487] width 67 height 67
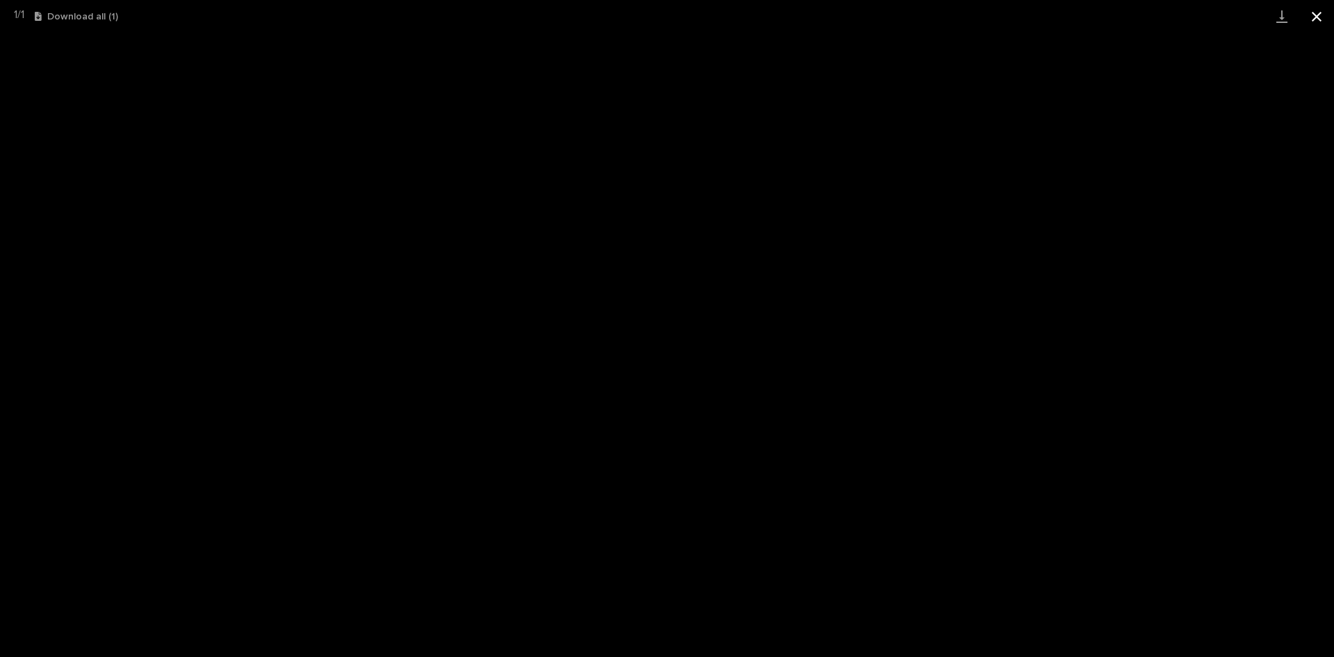
click at [1319, 19] on button "Close gallery" at bounding box center [1316, 16] width 35 height 33
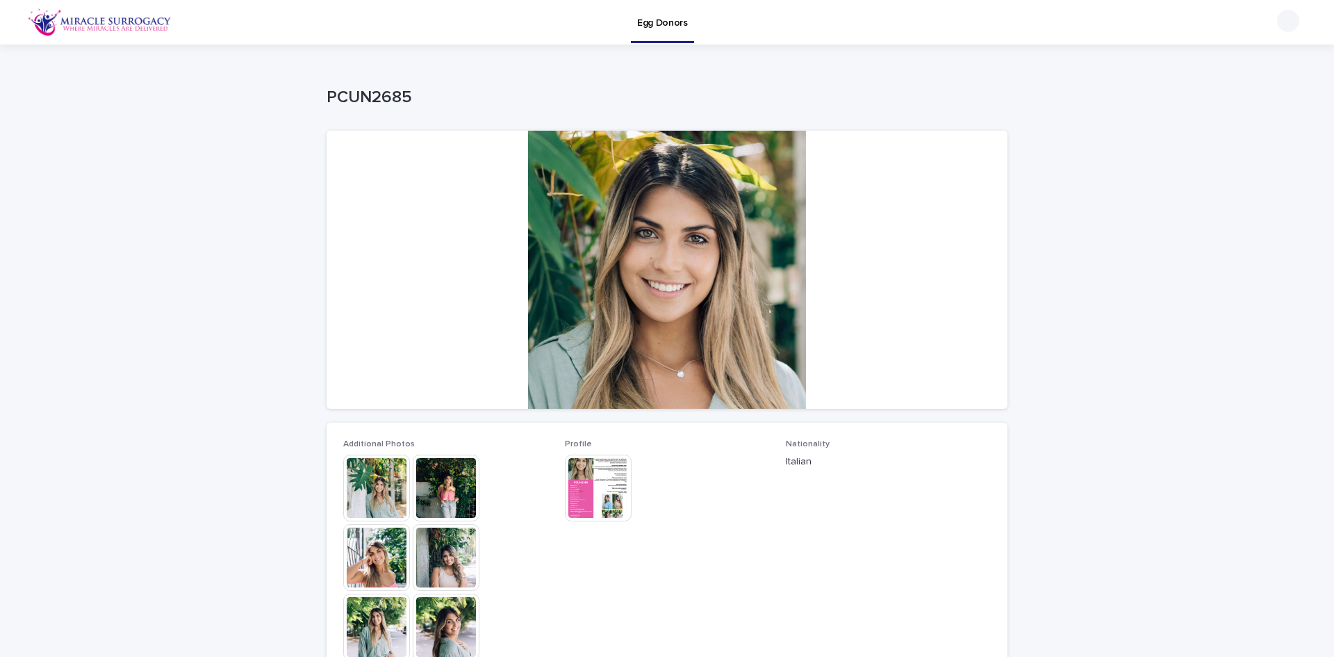
click at [382, 484] on img at bounding box center [376, 487] width 67 height 67
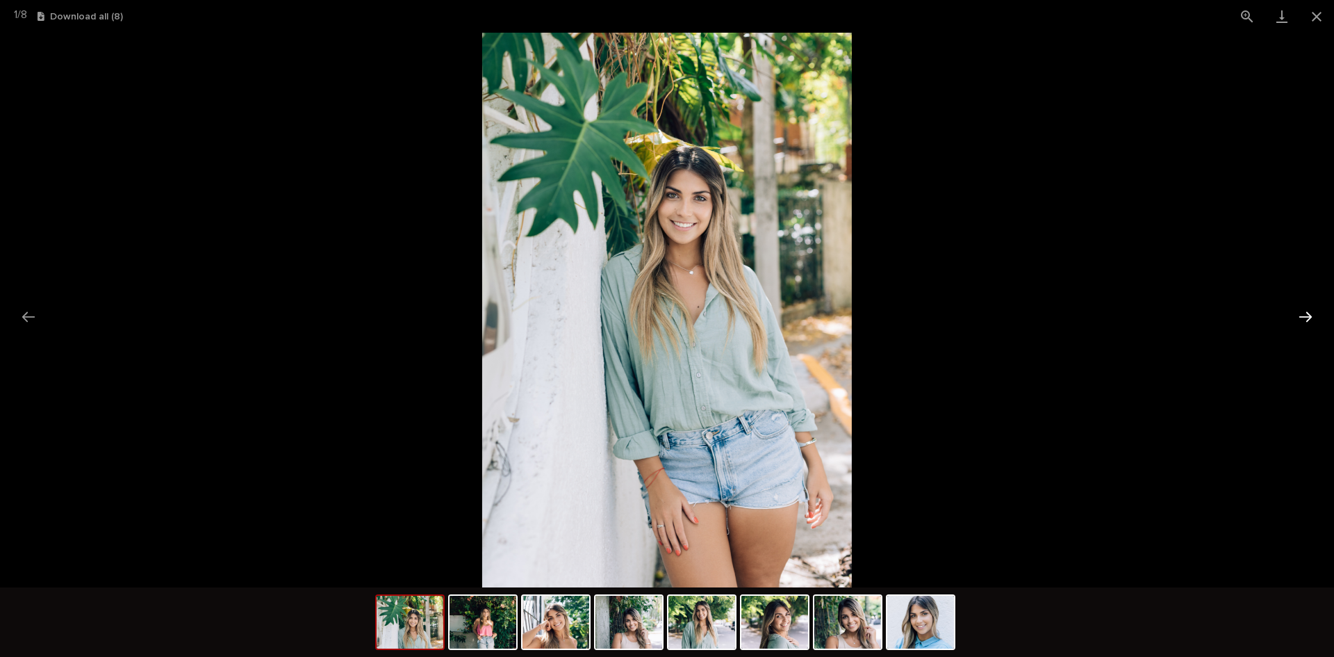
click at [1312, 315] on button "Next slide" at bounding box center [1305, 316] width 29 height 27
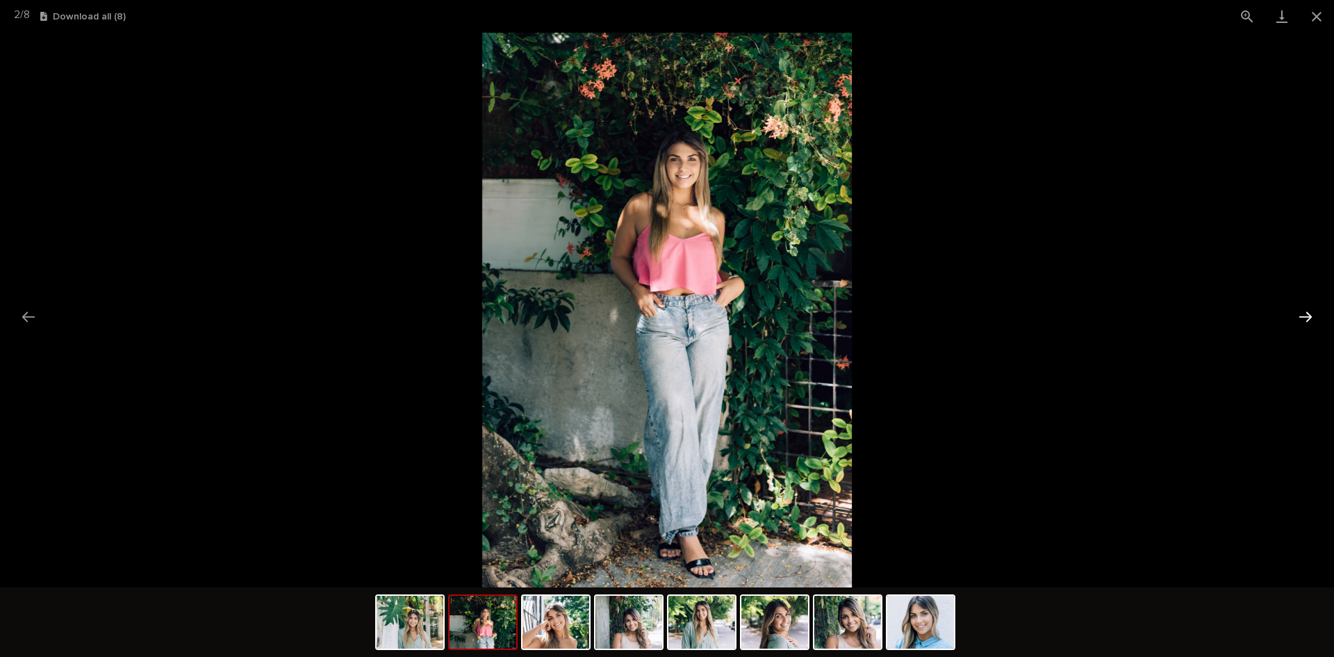
click at [1312, 315] on button "Next slide" at bounding box center [1305, 316] width 29 height 27
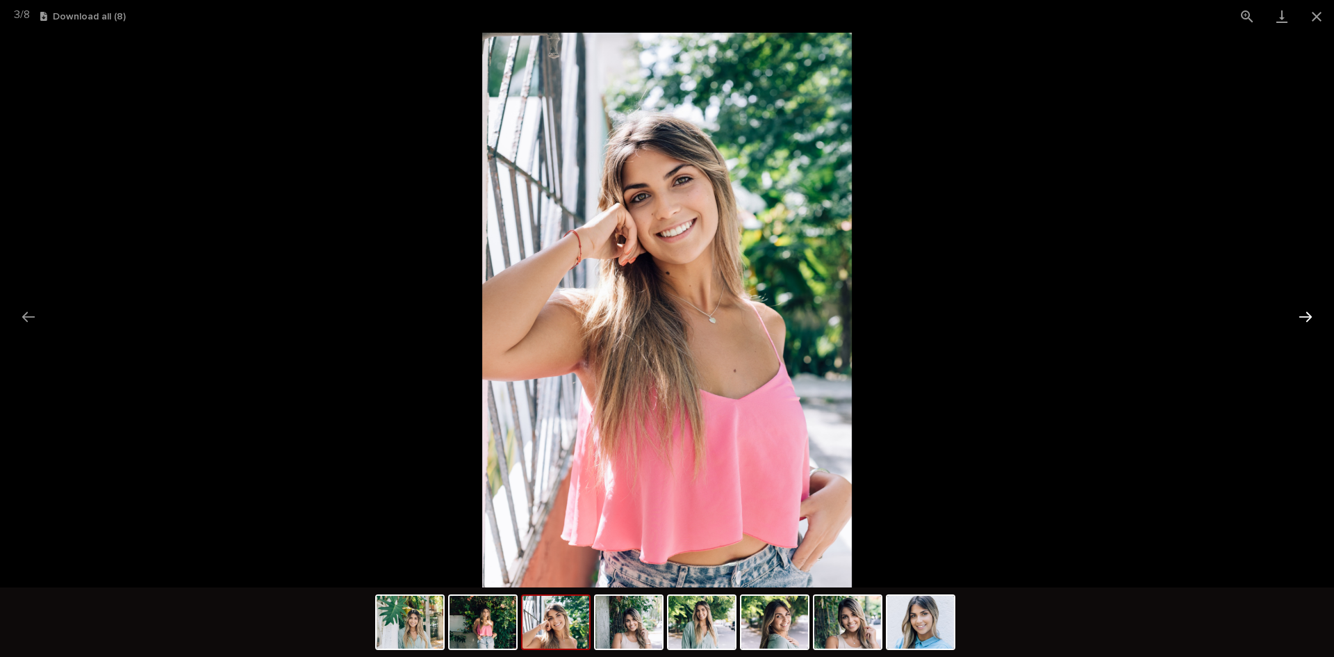
click at [1311, 314] on button "Next slide" at bounding box center [1305, 316] width 29 height 27
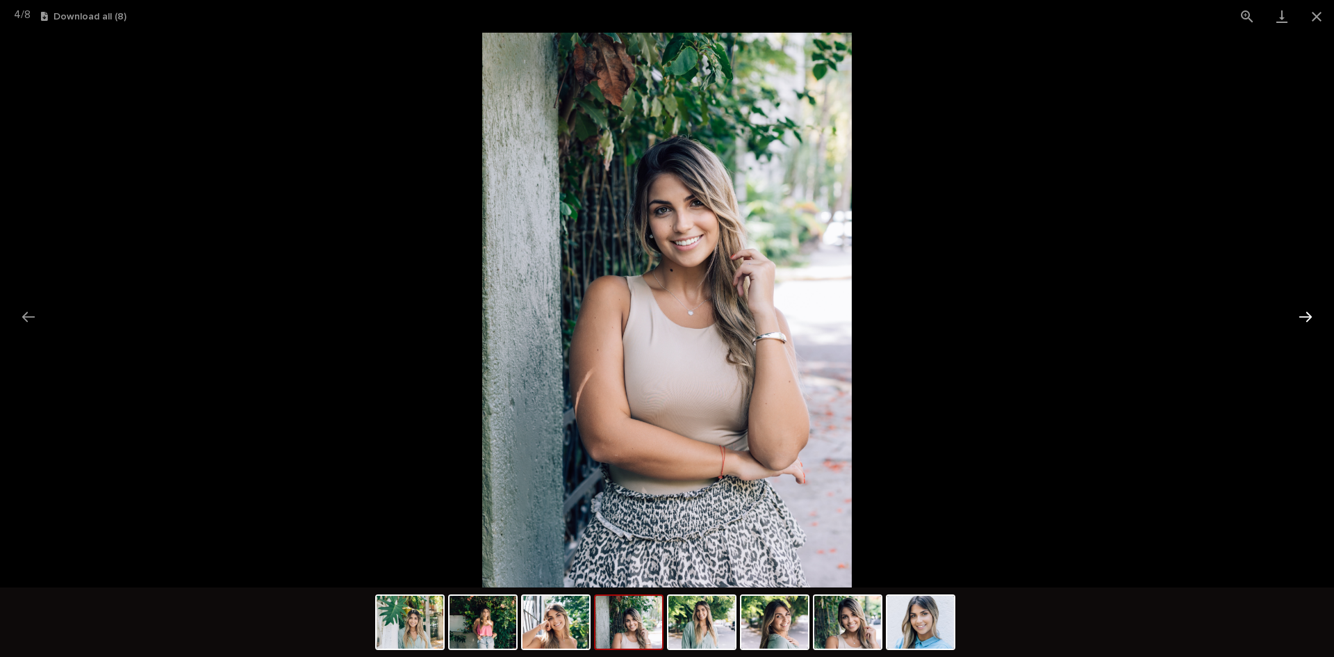
click at [1311, 314] on button "Next slide" at bounding box center [1305, 316] width 29 height 27
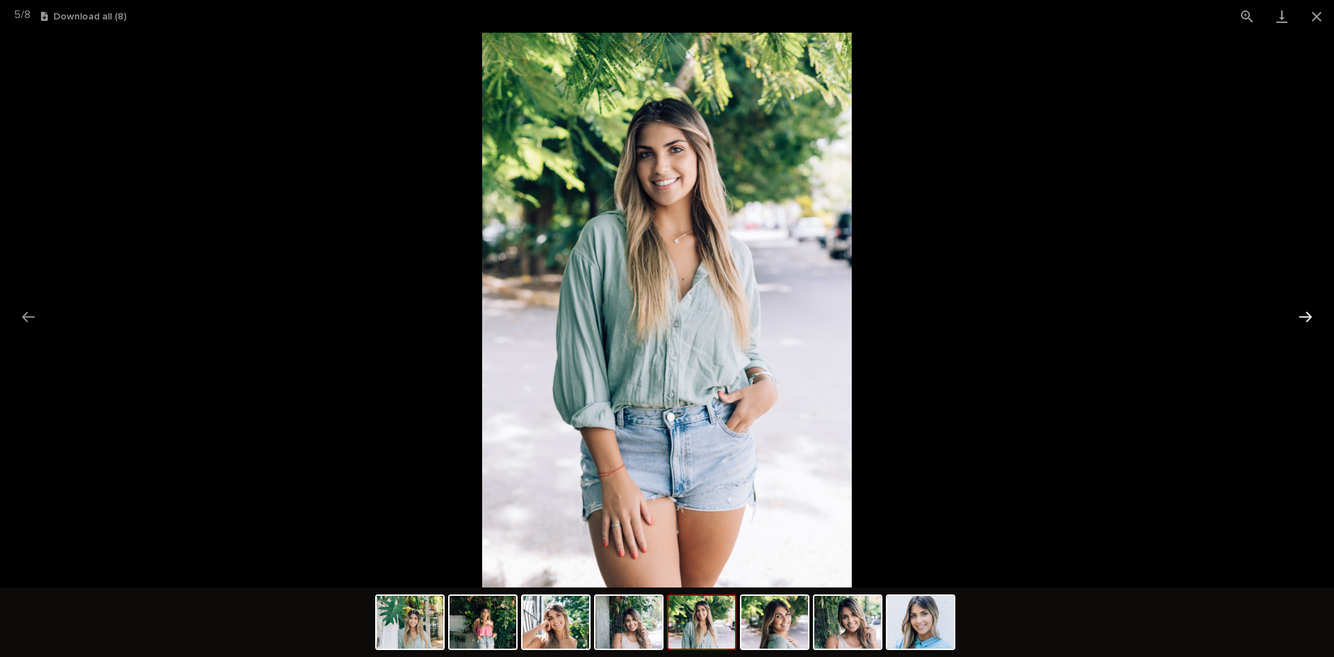
click at [1311, 314] on button "Next slide" at bounding box center [1305, 316] width 29 height 27
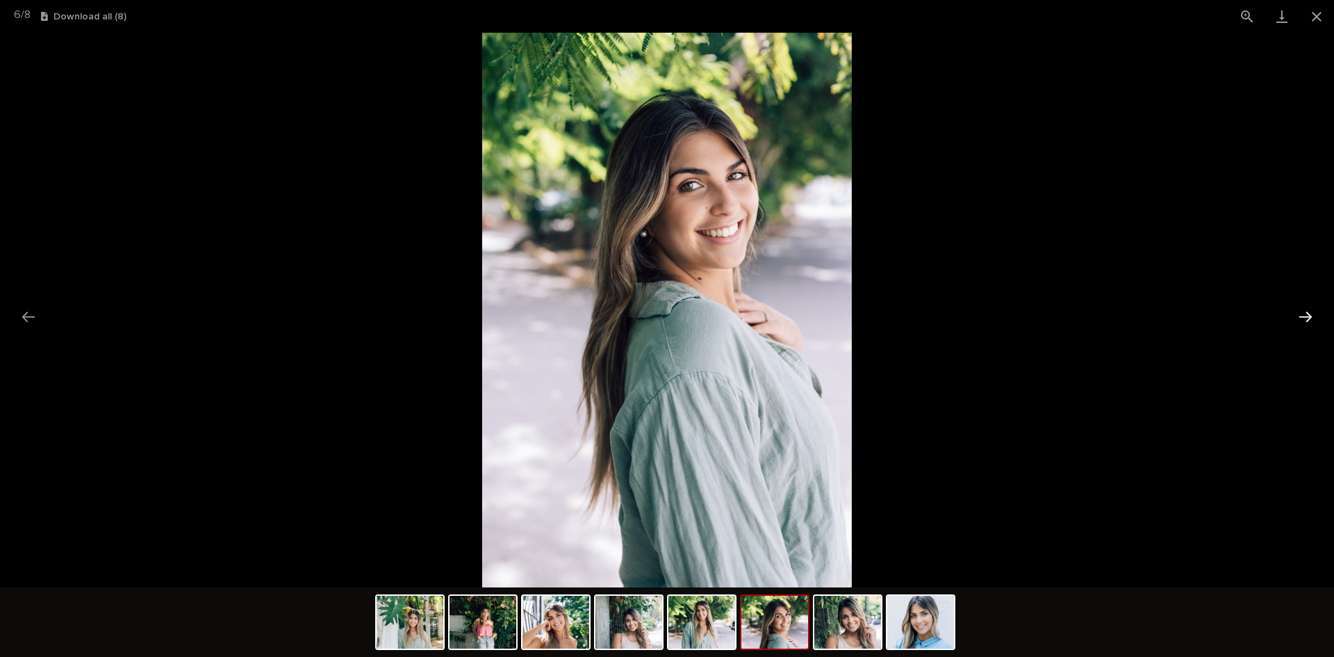
click at [1311, 314] on button "Next slide" at bounding box center [1305, 316] width 29 height 27
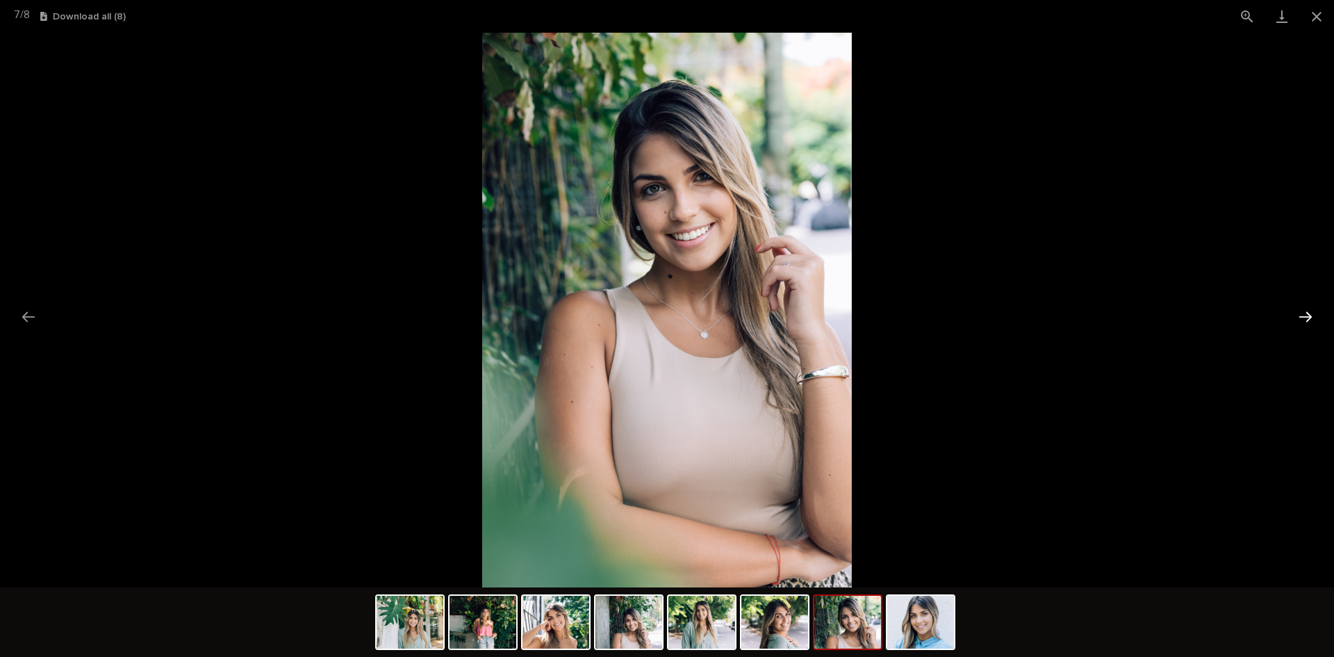
click at [1311, 314] on button "Next slide" at bounding box center [1305, 316] width 29 height 27
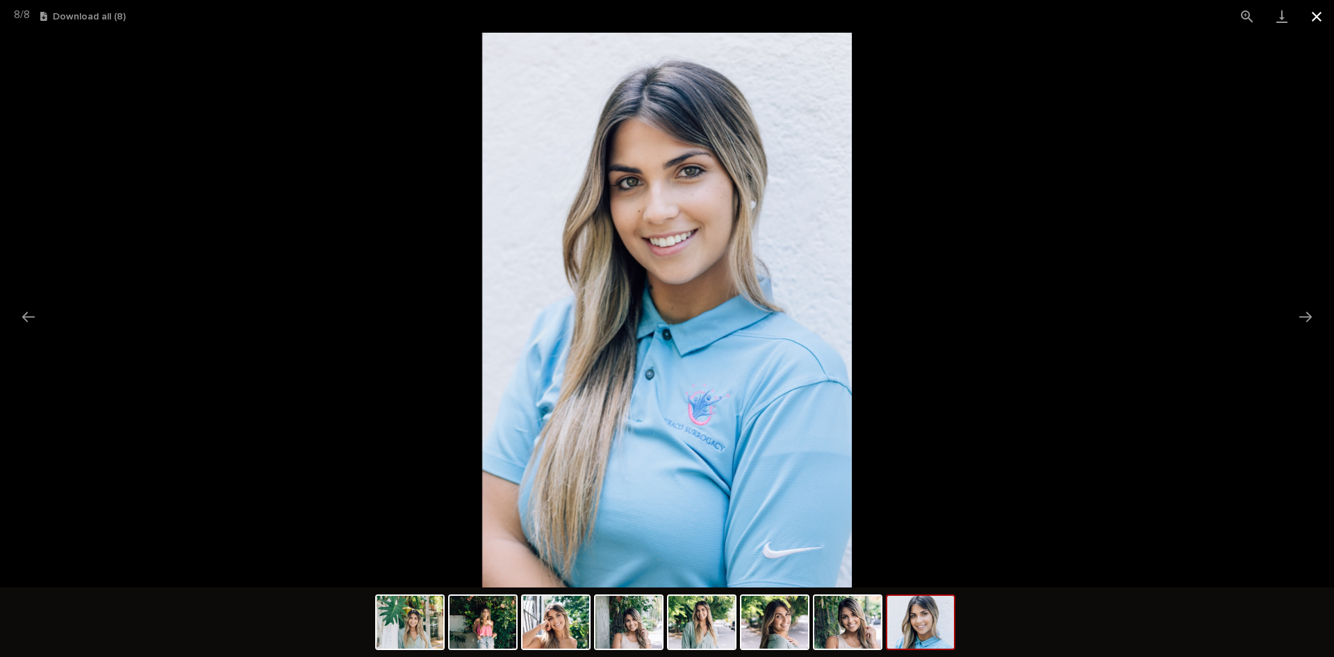
click at [1313, 16] on button "Close gallery" at bounding box center [1316, 16] width 35 height 33
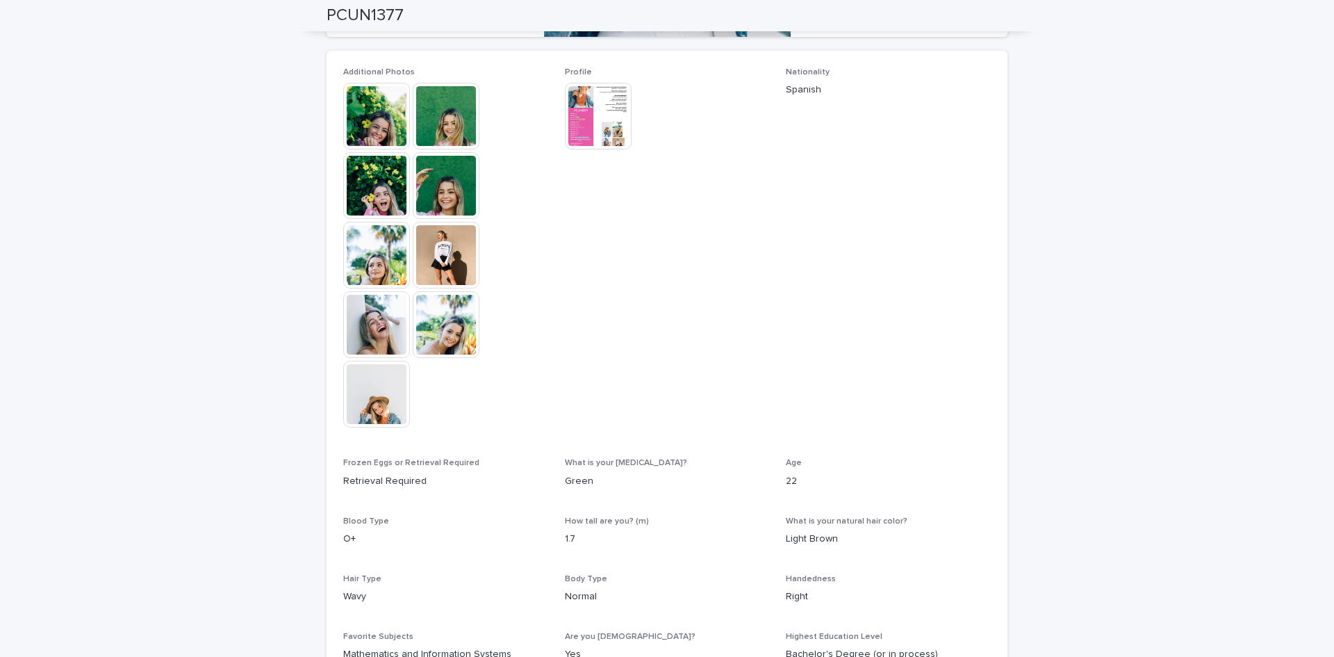
scroll to position [347, 0]
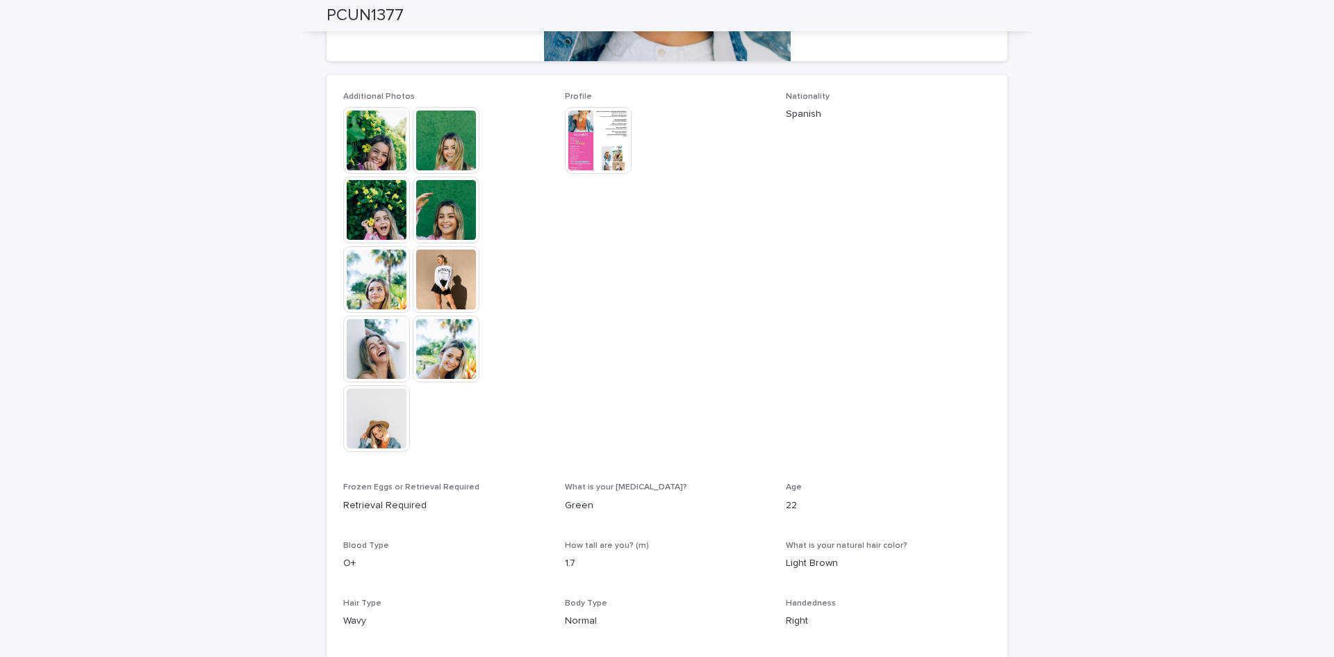
click at [367, 133] on img at bounding box center [376, 140] width 67 height 67
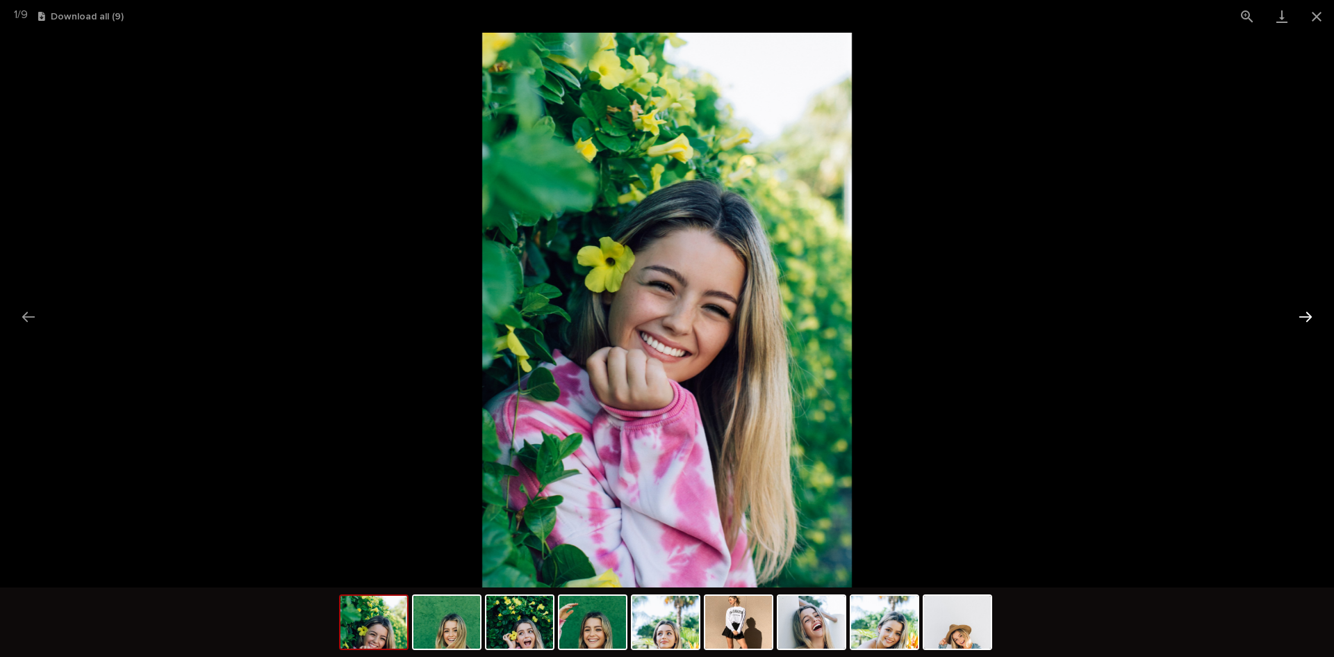
click at [1311, 310] on button "Next slide" at bounding box center [1305, 316] width 29 height 27
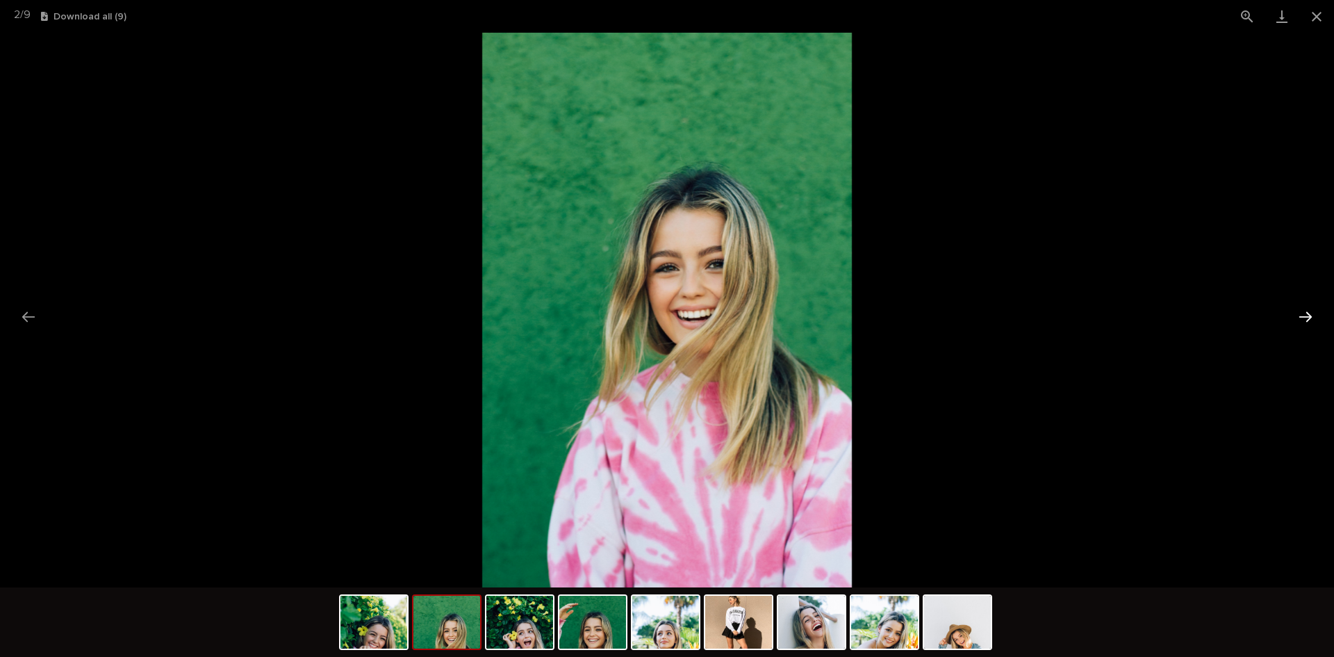
click at [1308, 313] on button "Next slide" at bounding box center [1305, 316] width 29 height 27
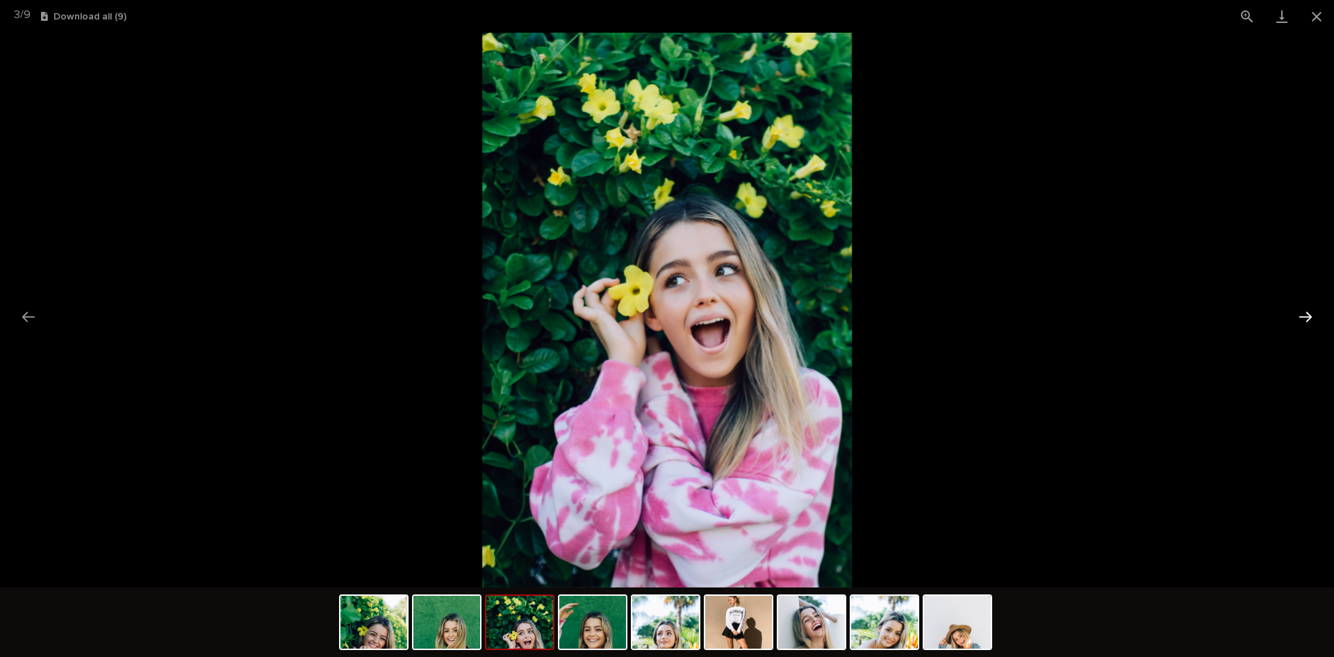
click at [1308, 313] on button "Next slide" at bounding box center [1305, 316] width 29 height 27
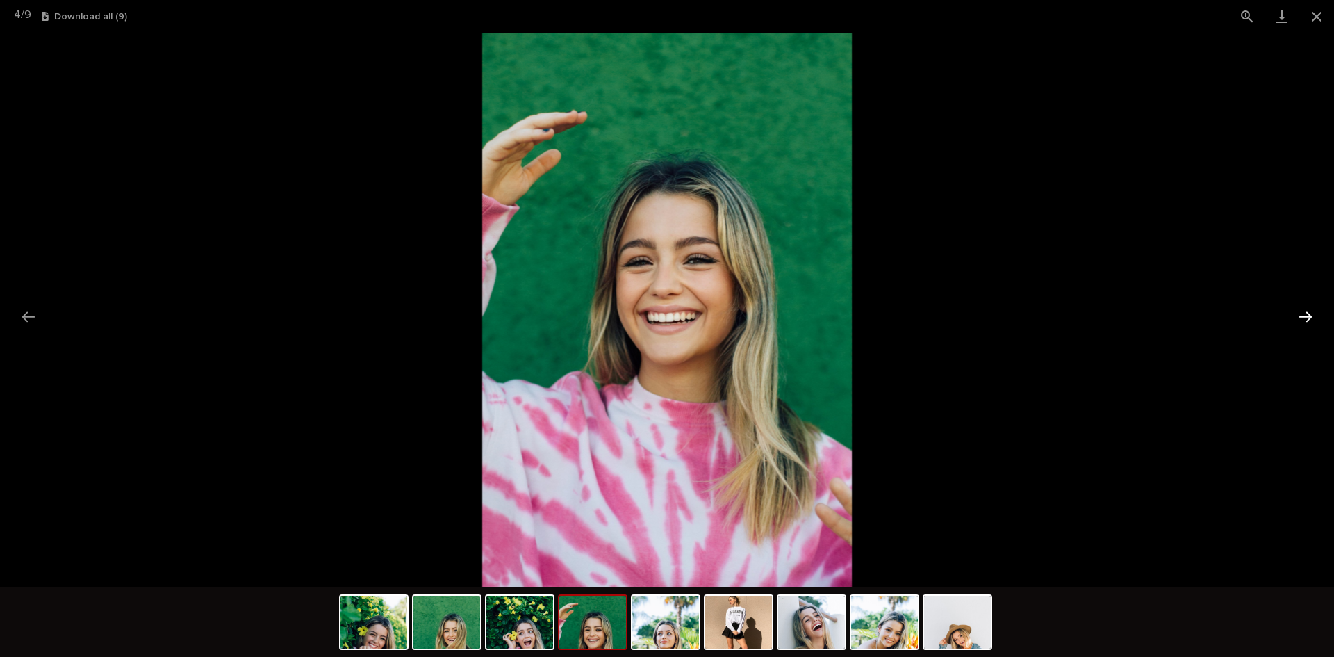
click at [1305, 313] on button "Next slide" at bounding box center [1305, 316] width 29 height 27
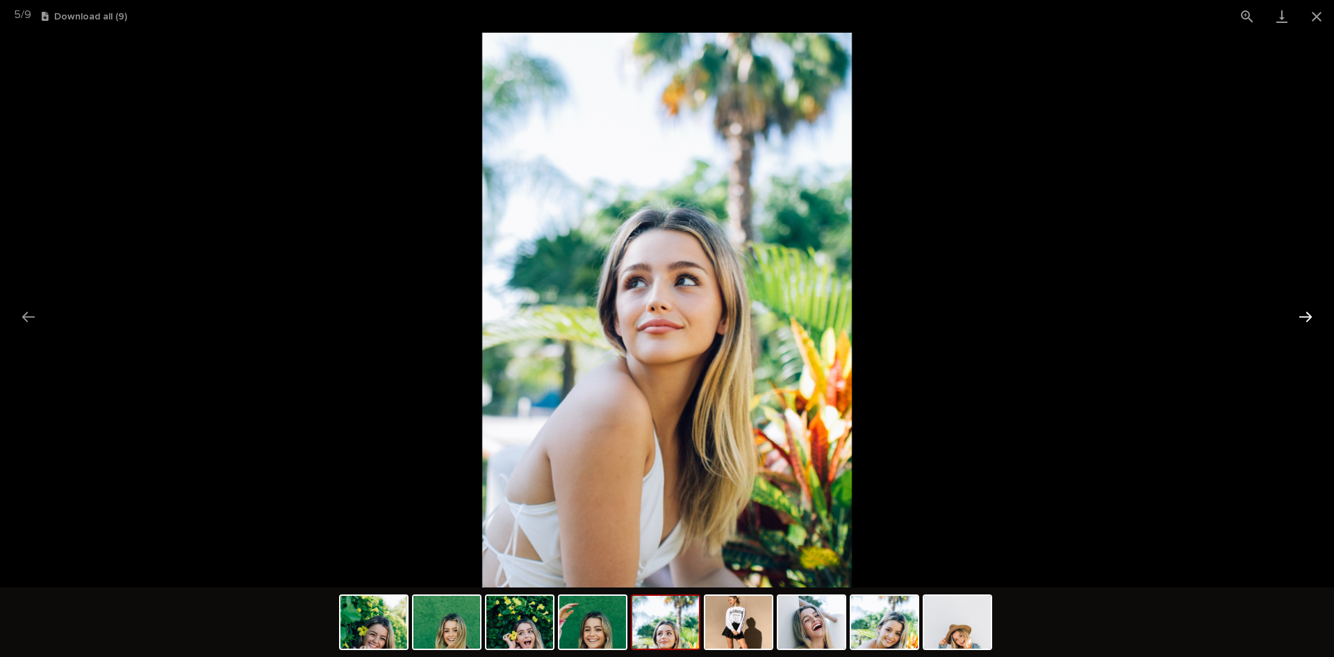
click at [1305, 313] on button "Next slide" at bounding box center [1305, 316] width 29 height 27
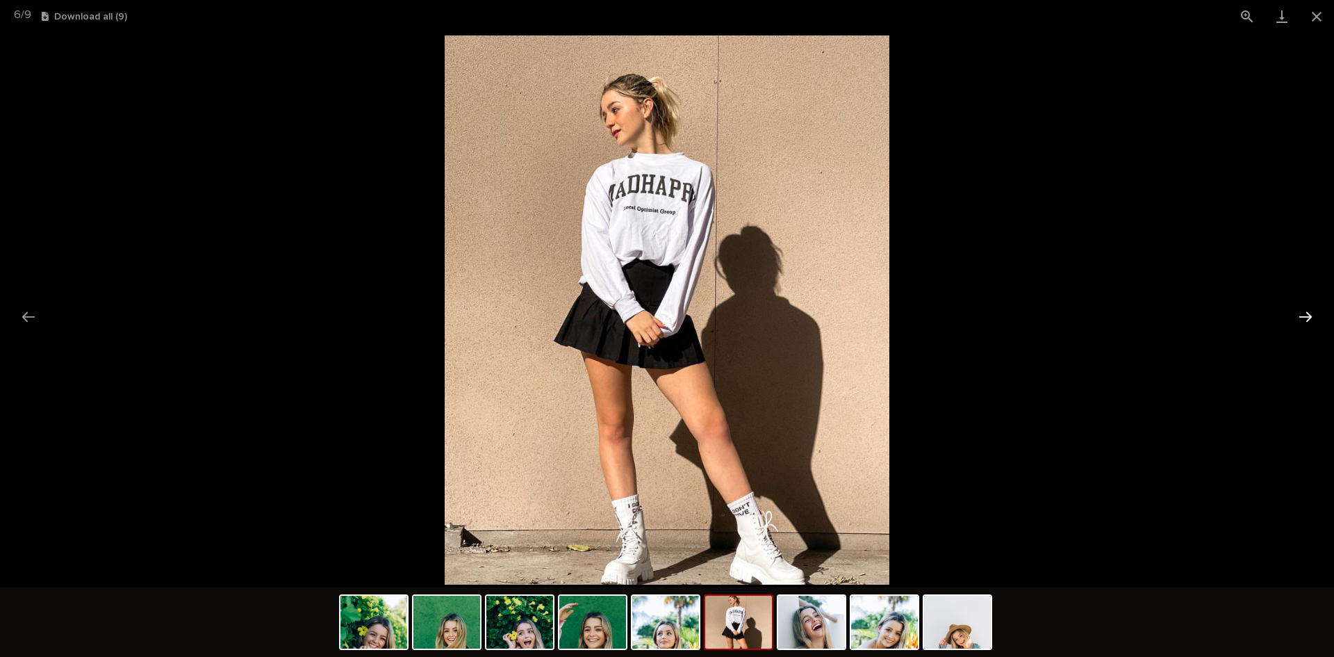
click at [1305, 313] on button "Next slide" at bounding box center [1305, 316] width 29 height 27
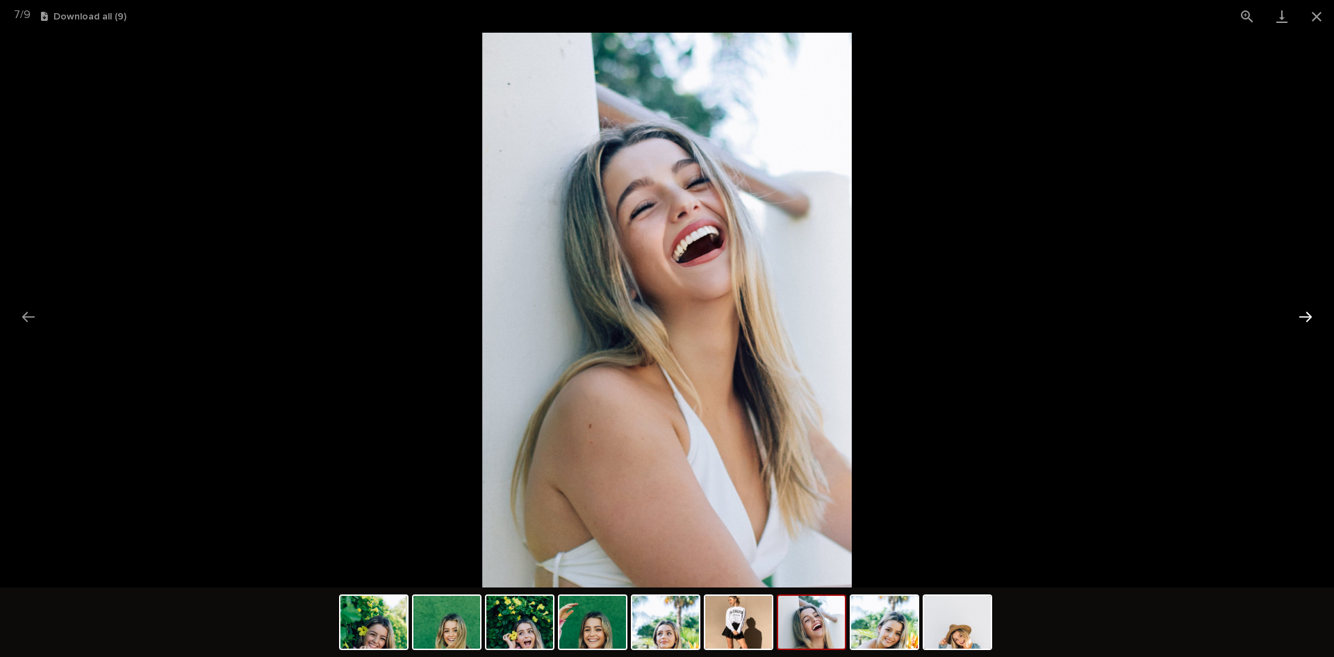
click at [1305, 313] on button "Next slide" at bounding box center [1305, 316] width 29 height 27
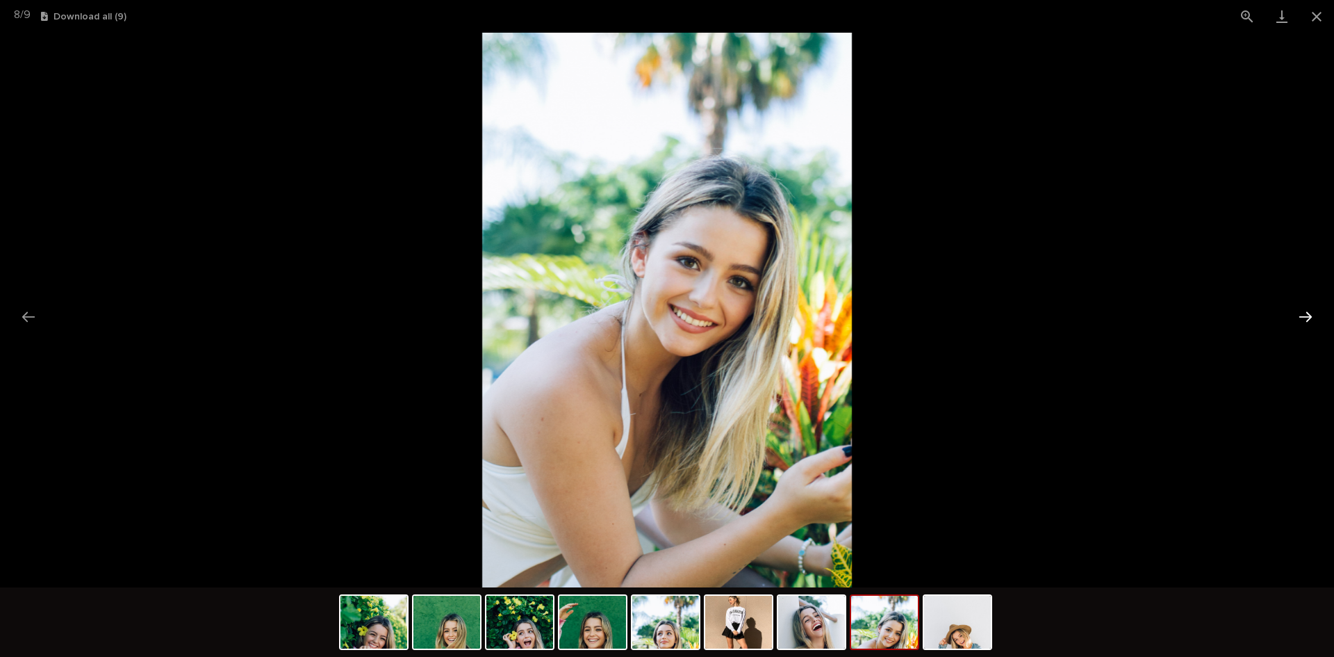
click at [1305, 313] on button "Next slide" at bounding box center [1305, 316] width 29 height 27
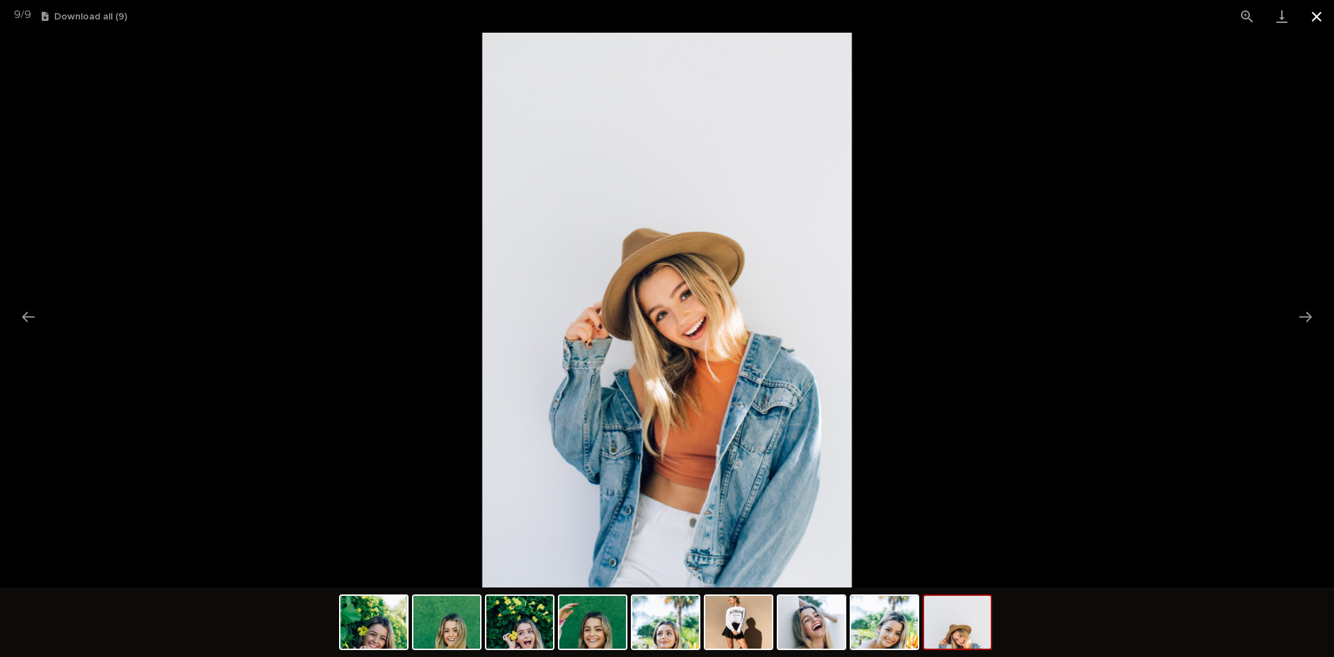
click at [1321, 15] on button "Close gallery" at bounding box center [1316, 16] width 35 height 33
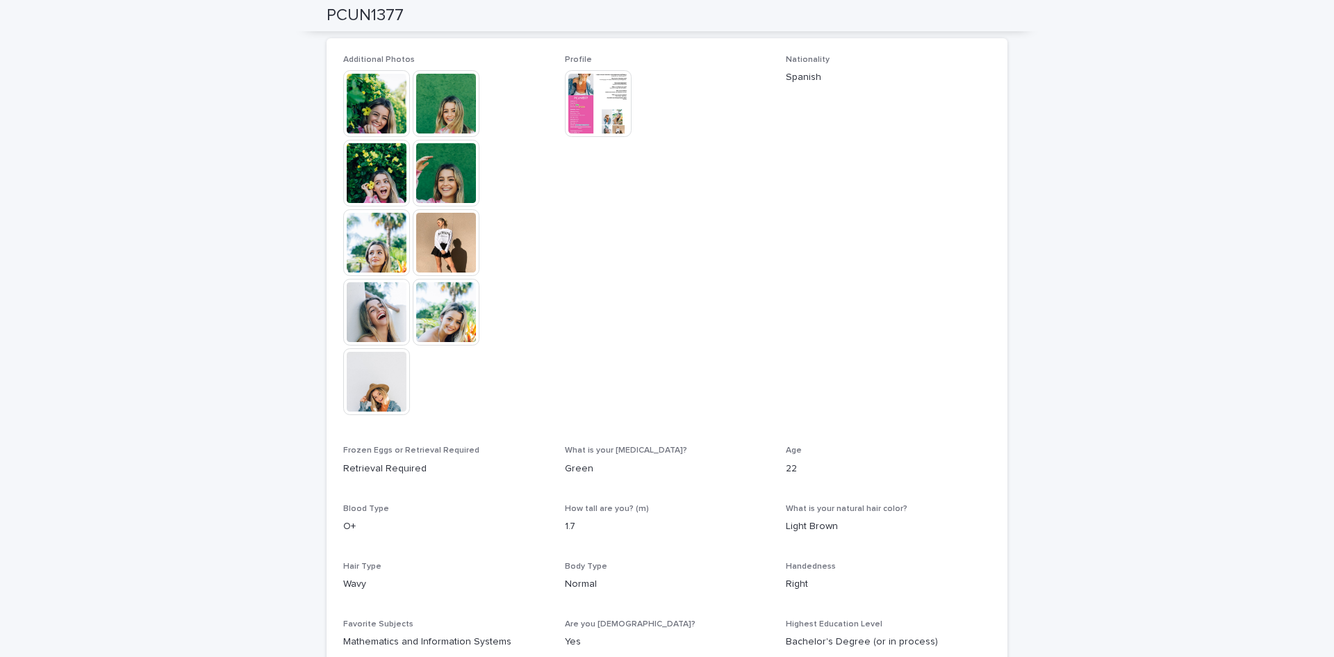
scroll to position [208, 0]
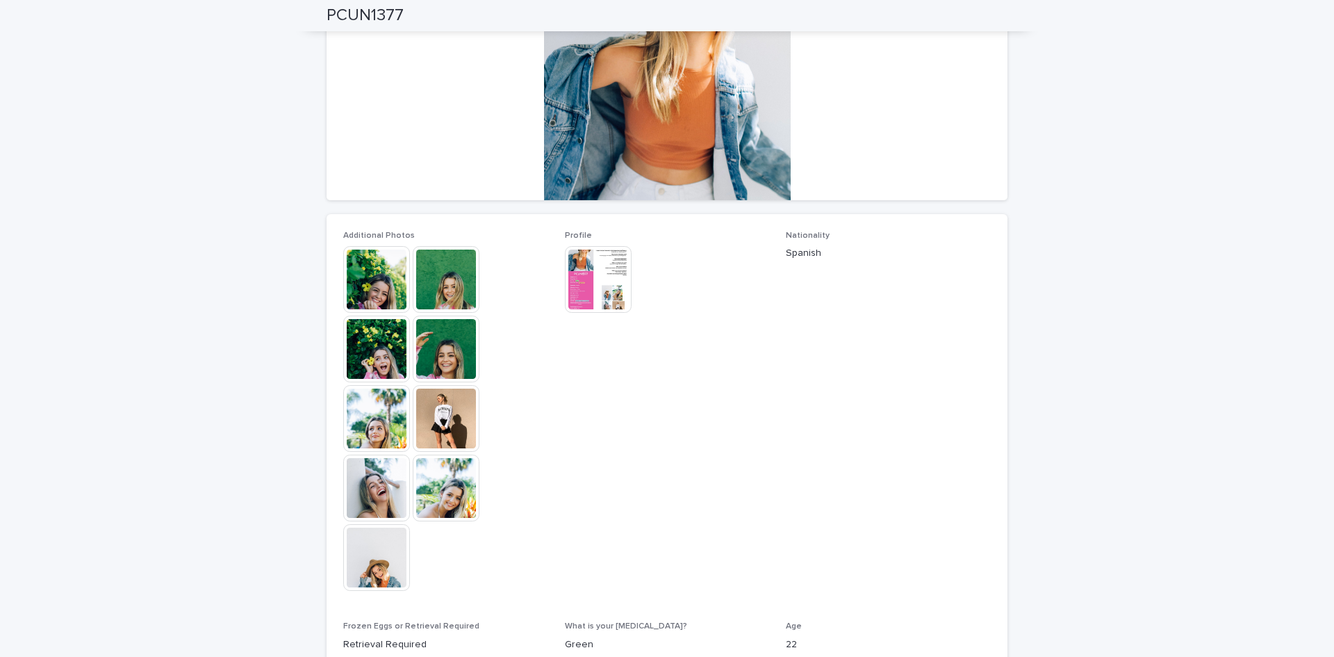
click at [594, 286] on img at bounding box center [598, 279] width 67 height 67
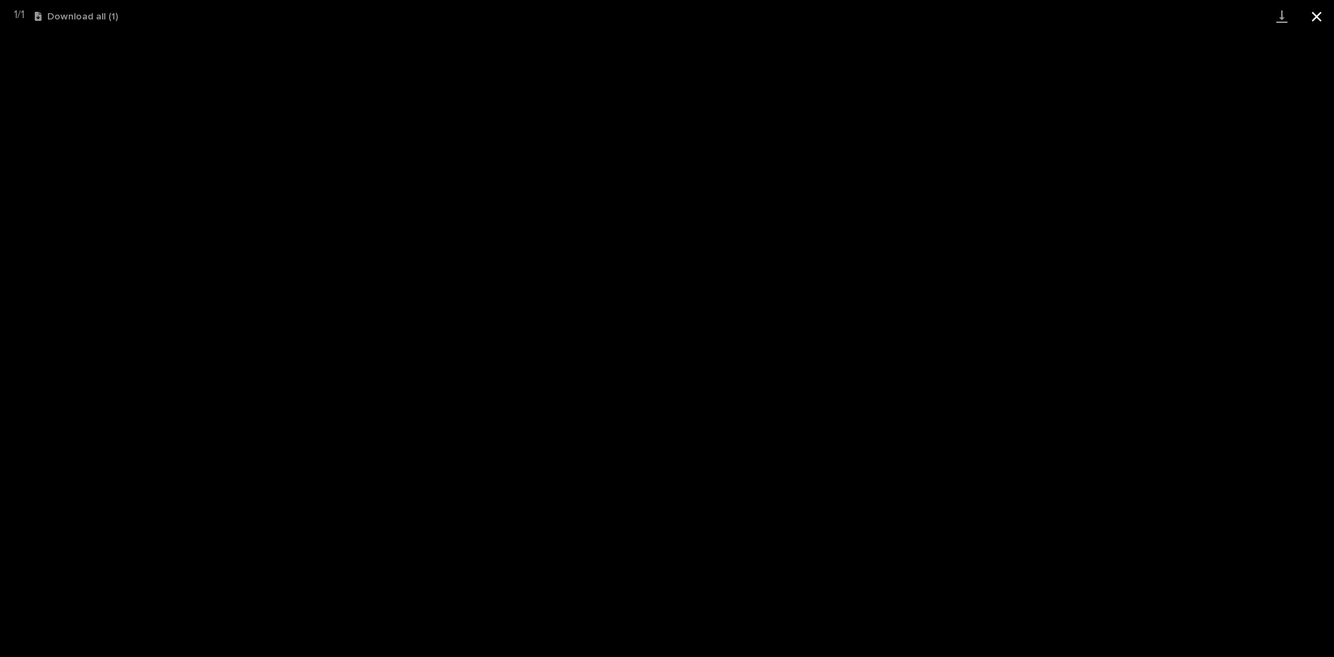
click at [1317, 13] on button "Close gallery" at bounding box center [1316, 16] width 35 height 33
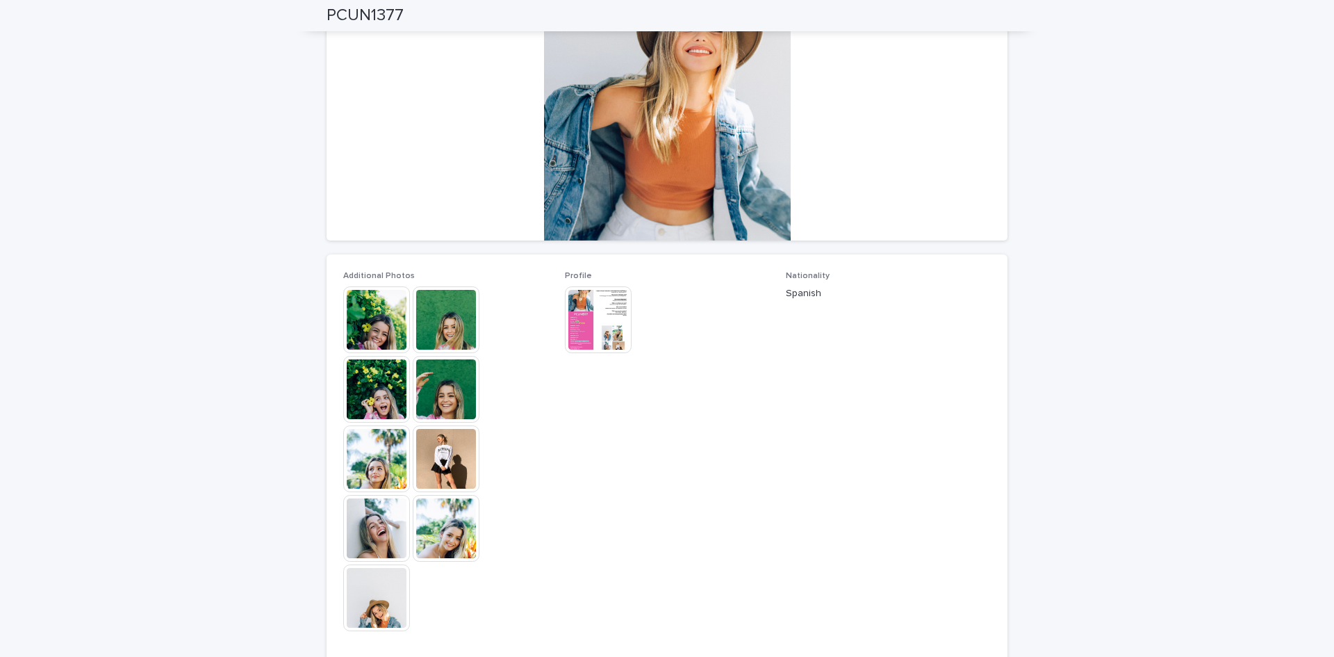
scroll to position [139, 0]
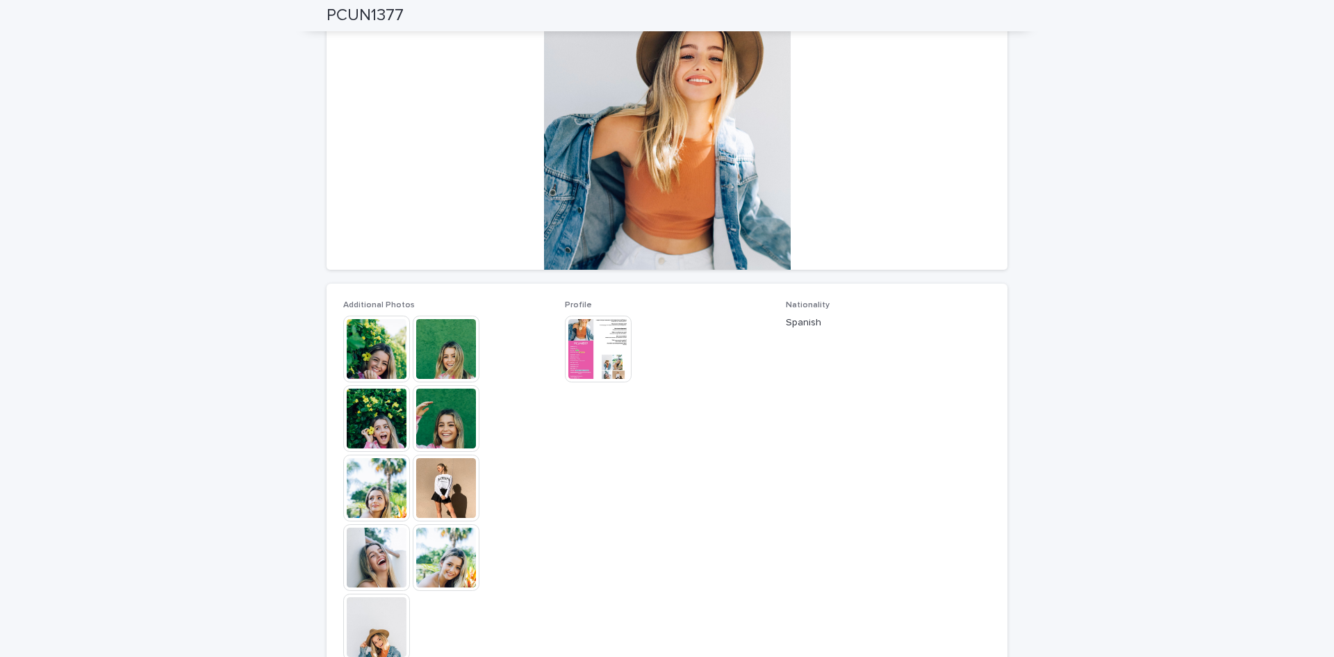
click at [586, 347] on img at bounding box center [598, 348] width 67 height 67
